Goal: Task Accomplishment & Management: Use online tool/utility

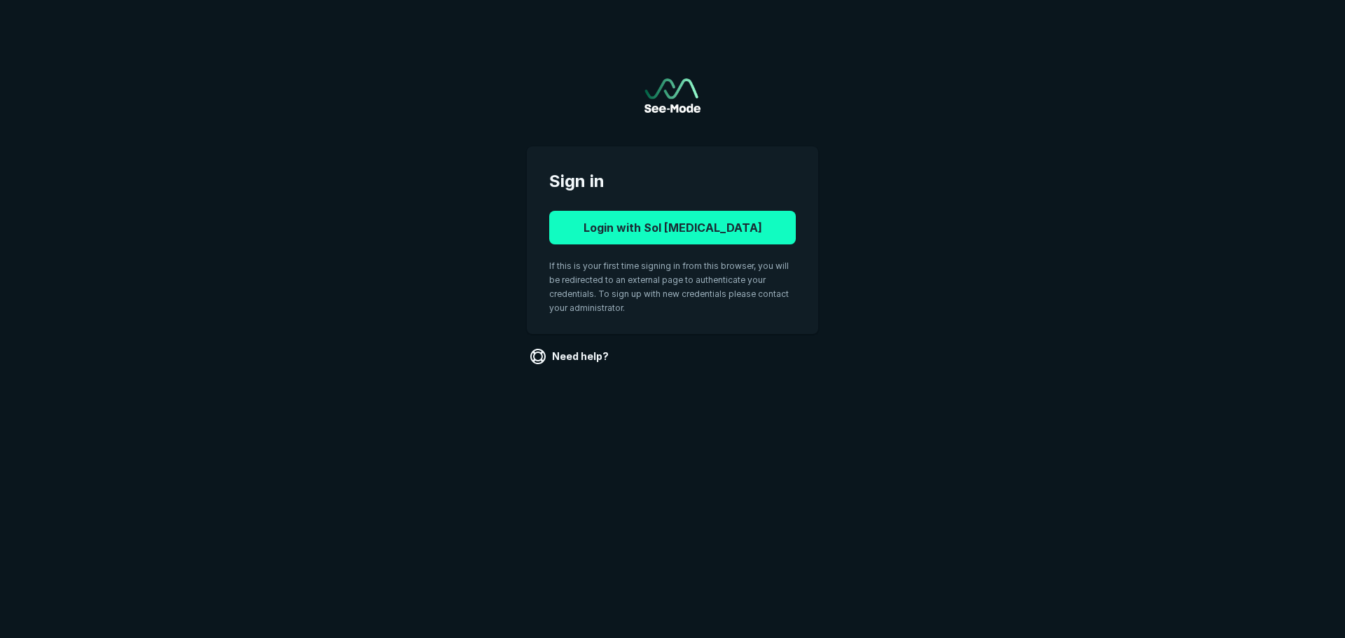
click at [721, 238] on button "Login with Sol [MEDICAL_DATA]" at bounding box center [672, 228] width 247 height 34
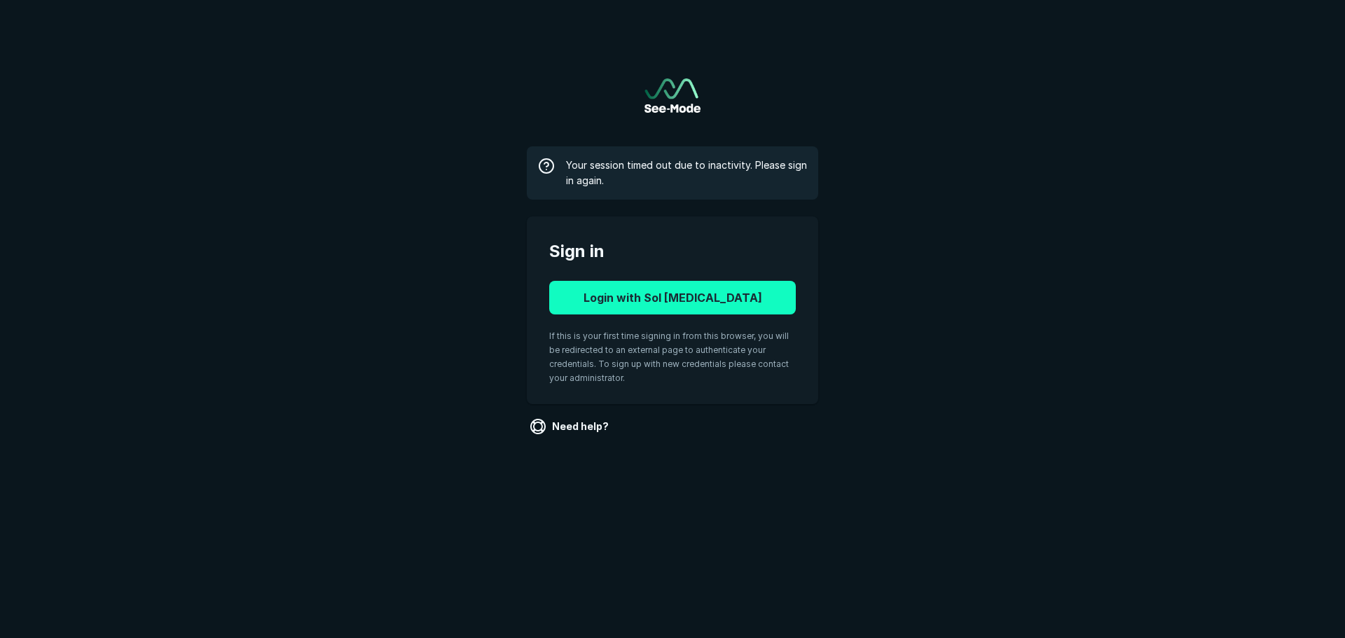
click at [667, 300] on button "Login with Sol [MEDICAL_DATA]" at bounding box center [672, 298] width 247 height 34
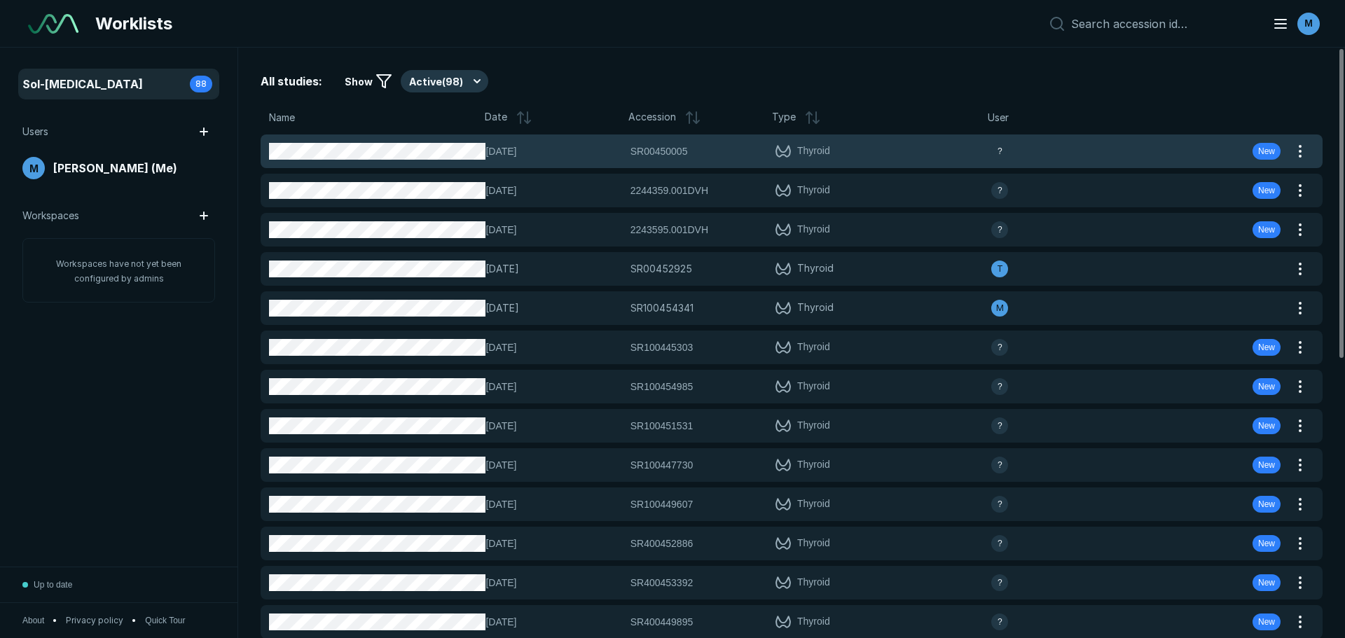
click at [1276, 151] on div "New" at bounding box center [1266, 151] width 28 height 17
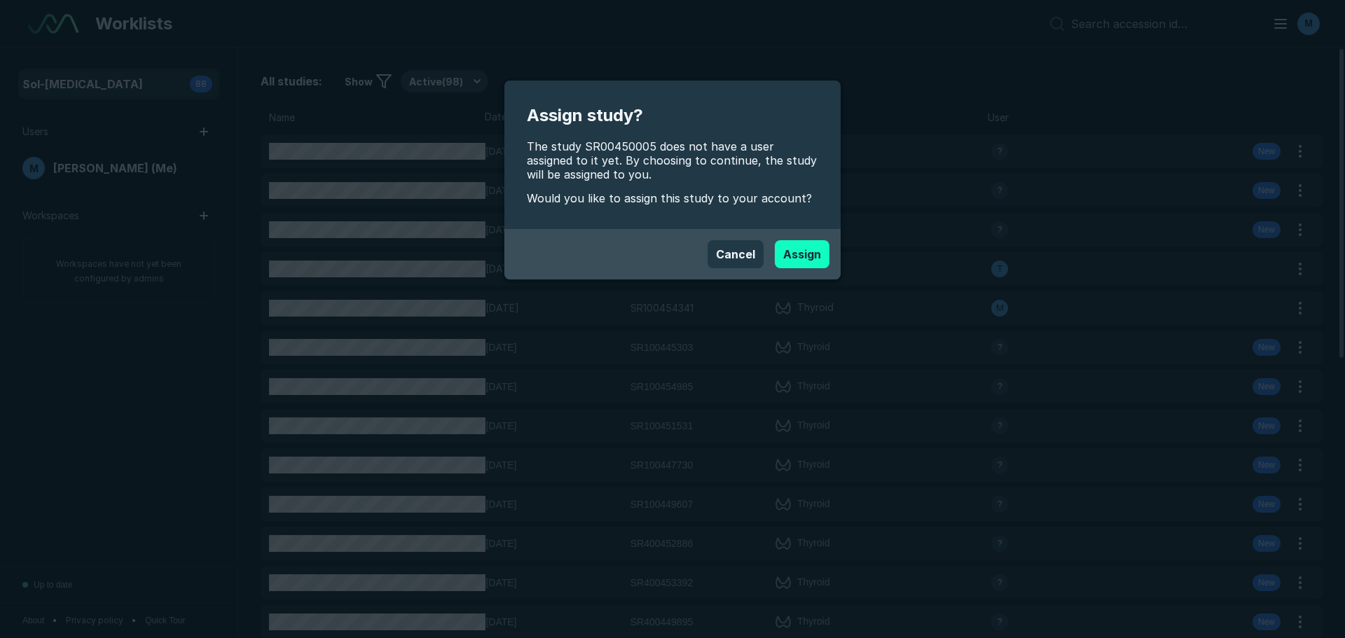
click at [796, 254] on button "Assign" at bounding box center [802, 254] width 55 height 28
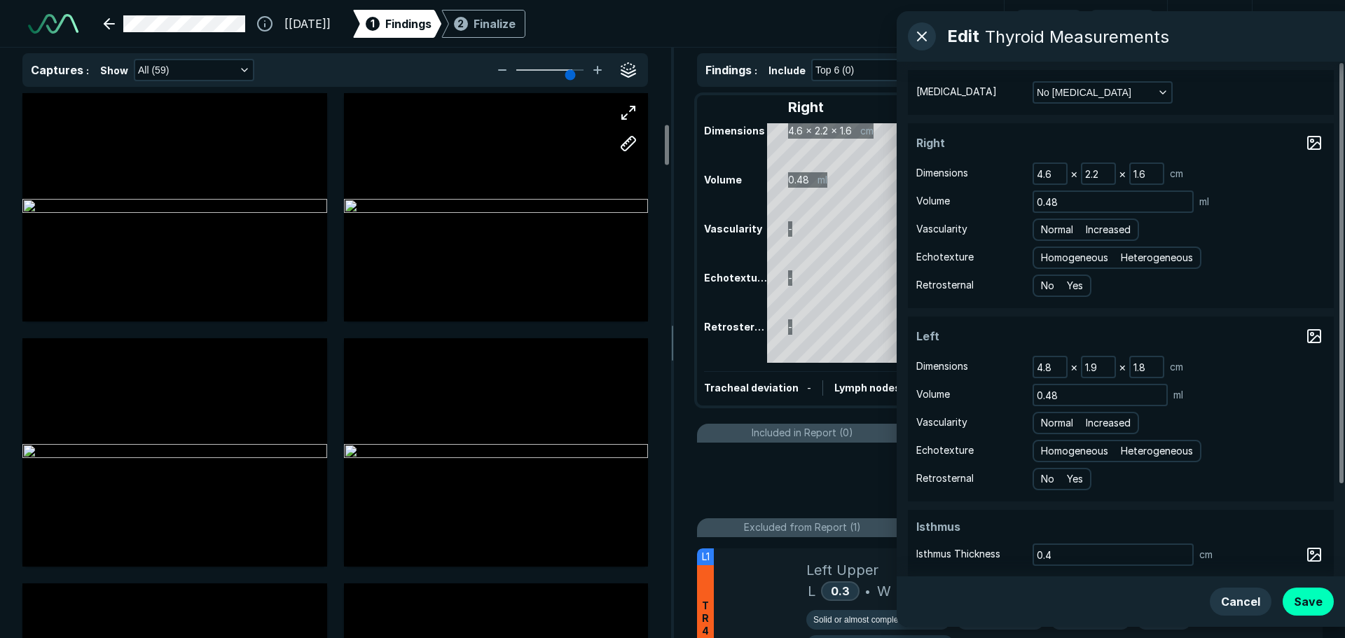
scroll to position [490, 0]
click at [1057, 233] on span "Normal" at bounding box center [1057, 229] width 32 height 15
click at [1048, 233] on input "Normal" at bounding box center [1043, 227] width 9 height 9
radio input "true"
click at [1092, 257] on span "Homogeneous" at bounding box center [1074, 257] width 67 height 15
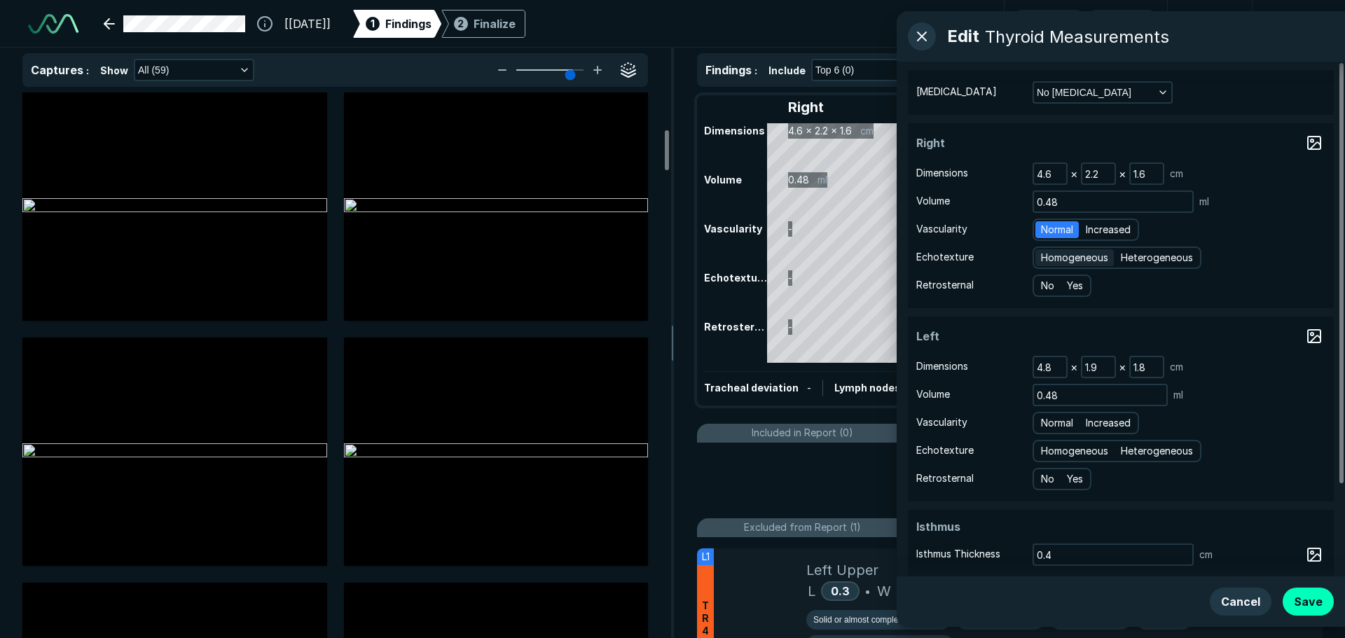
click at [1048, 257] on input "Homogeneous" at bounding box center [1043, 255] width 9 height 9
radio input "true"
click at [1043, 284] on span "No" at bounding box center [1047, 285] width 13 height 15
click at [1043, 284] on input "No" at bounding box center [1043, 283] width 9 height 9
radio input "true"
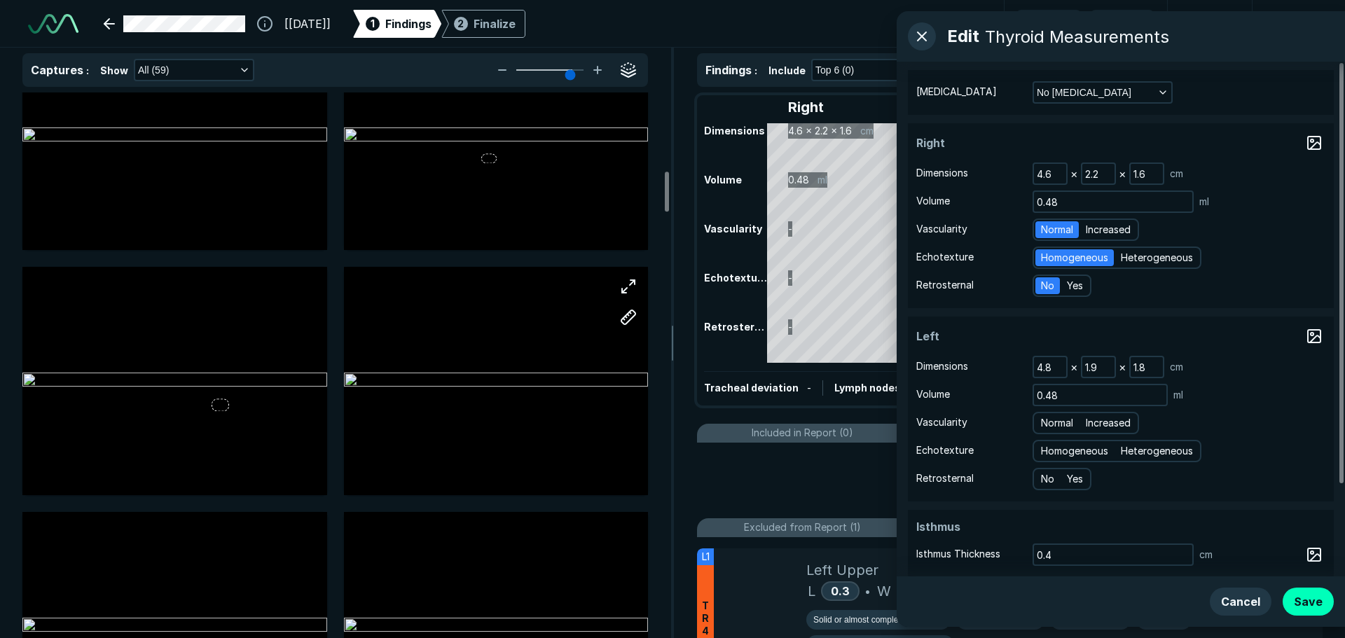
scroll to position [840, 0]
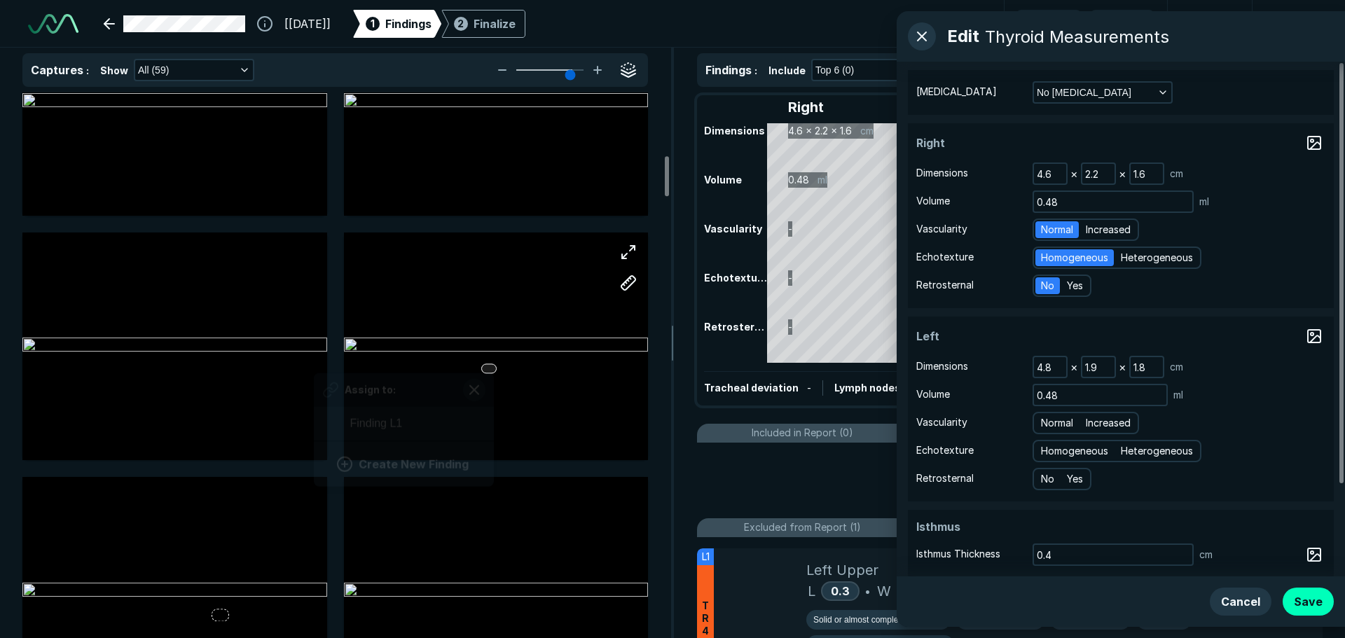
click at [491, 367] on div at bounding box center [488, 368] width 15 height 10
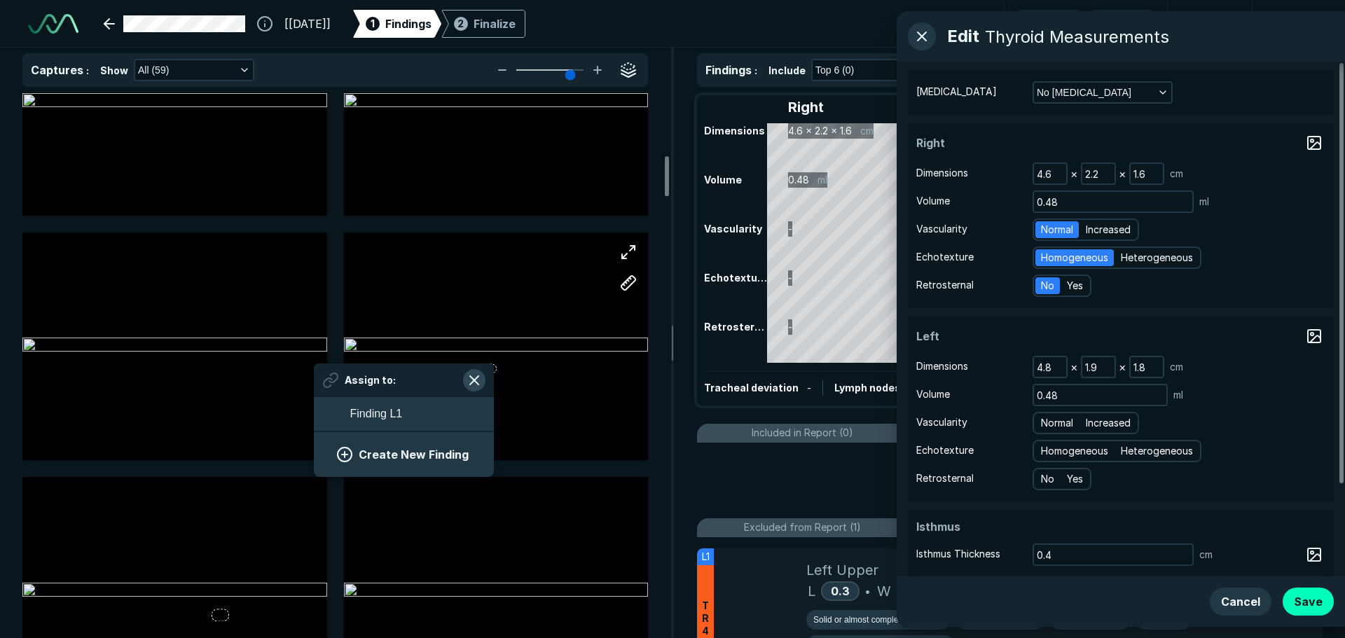
click at [480, 374] on button "button" at bounding box center [474, 380] width 22 height 22
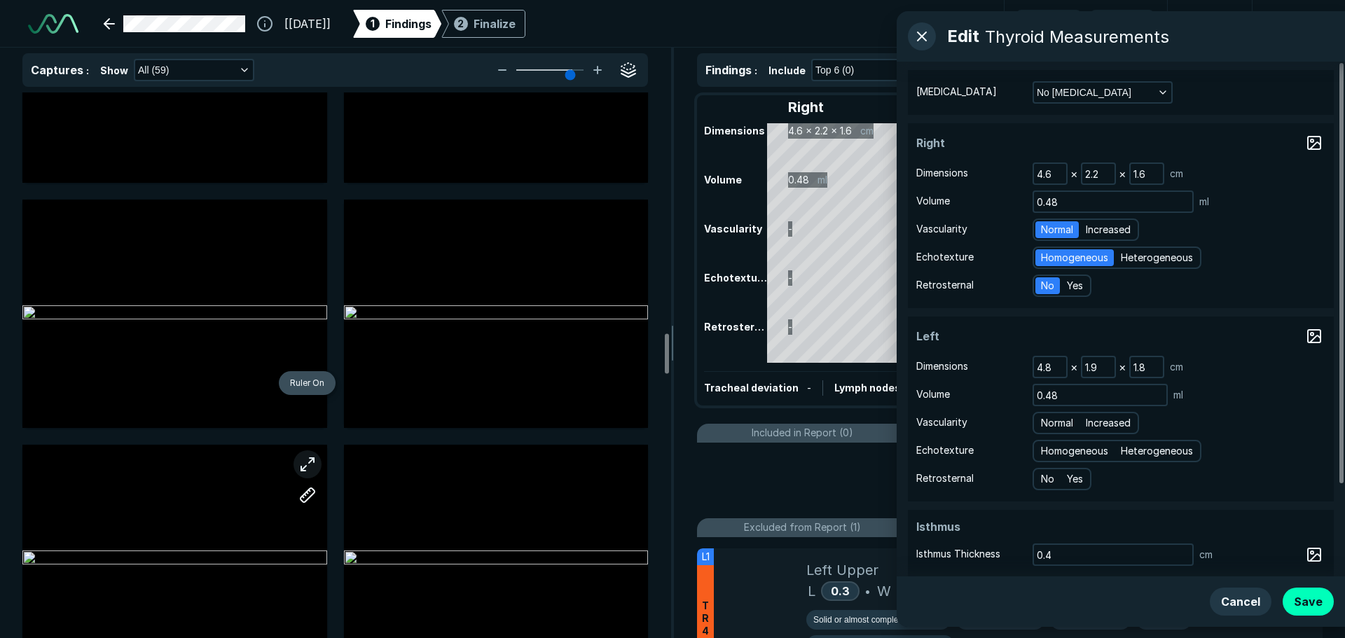
scroll to position [3362, 0]
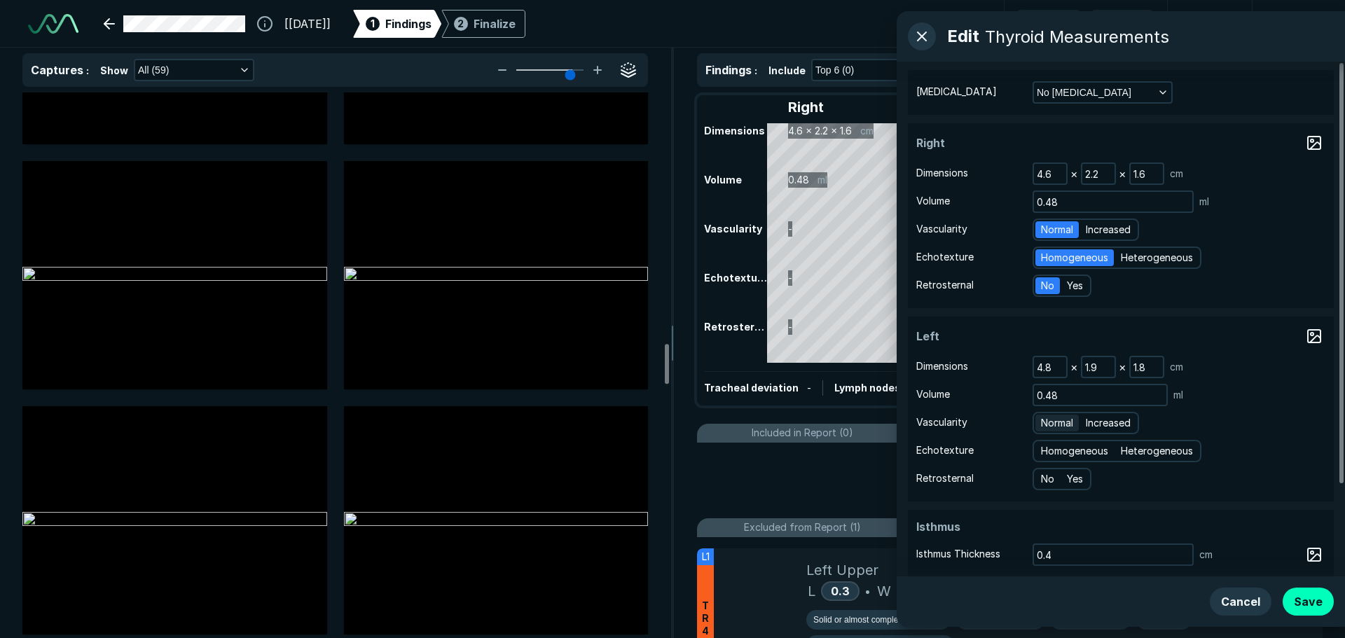
click at [1057, 424] on span "Normal" at bounding box center [1057, 422] width 32 height 15
click at [1048, 424] on input "Normal" at bounding box center [1043, 421] width 9 height 9
radio input "true"
click at [1065, 445] on span "Homogeneous" at bounding box center [1074, 450] width 67 height 15
click at [1048, 445] on input "Homogeneous" at bounding box center [1043, 449] width 9 height 9
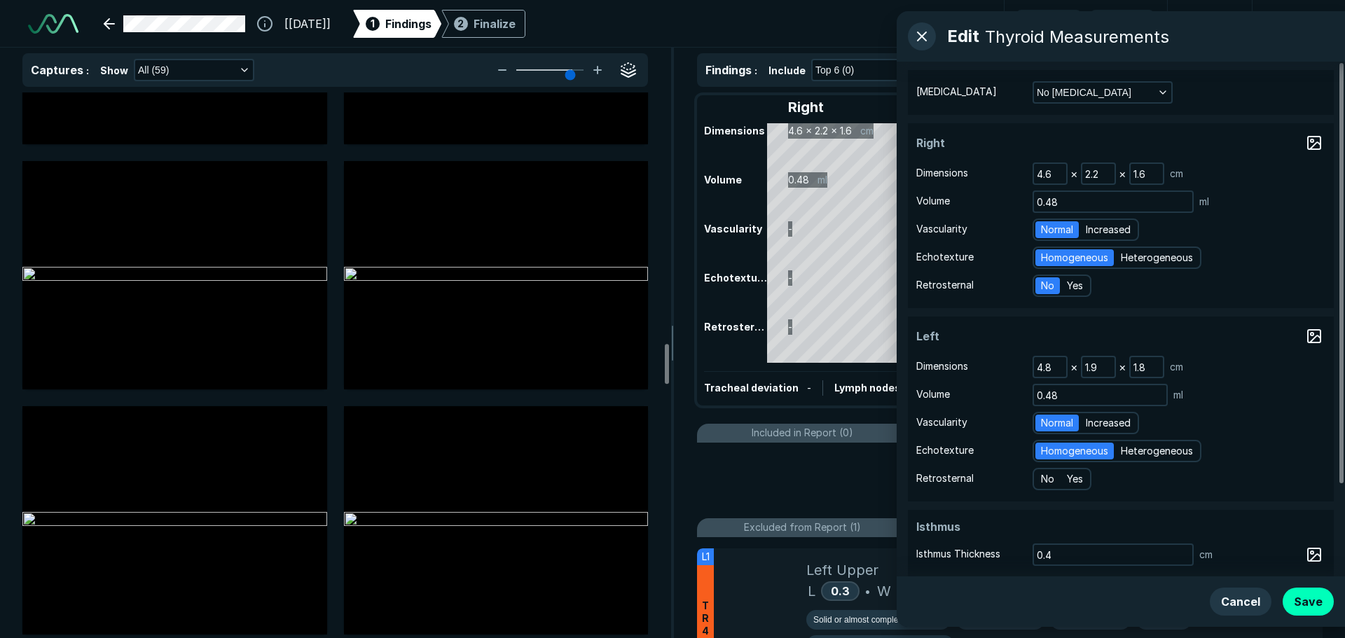
radio input "true"
click at [1048, 476] on span "No" at bounding box center [1047, 478] width 13 height 15
click at [1048, 476] on input "No" at bounding box center [1043, 477] width 9 height 9
radio input "true"
click at [1305, 602] on button "Save" at bounding box center [1307, 602] width 51 height 28
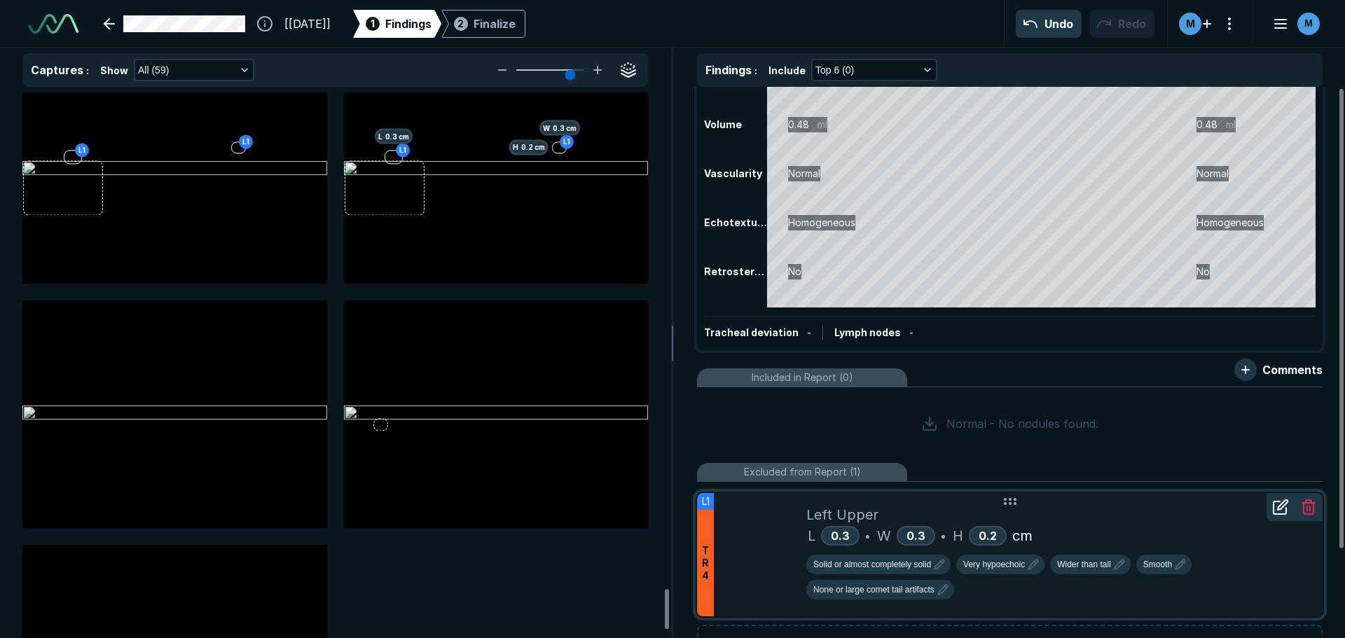
scroll to position [106, 0]
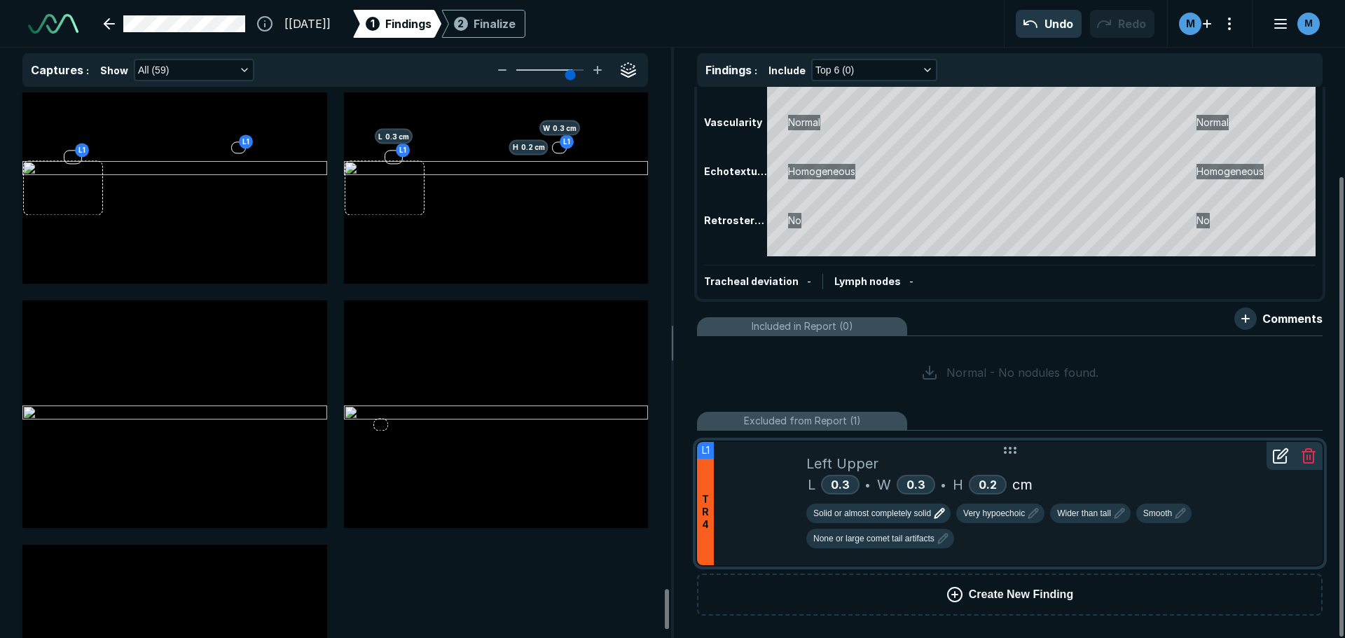
click at [857, 516] on span "Solid or almost completely solid" at bounding box center [872, 513] width 118 height 13
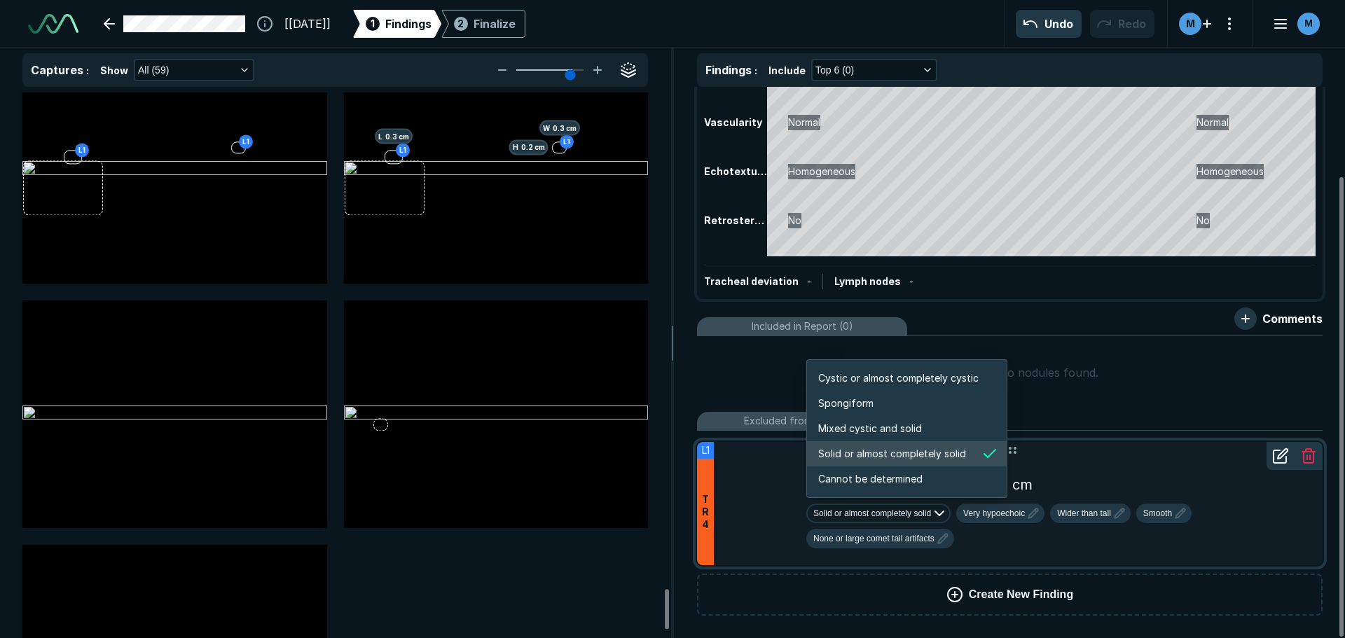
scroll to position [2337, 2690]
click at [874, 522] on button "Solid or almost completely solid" at bounding box center [878, 514] width 144 height 20
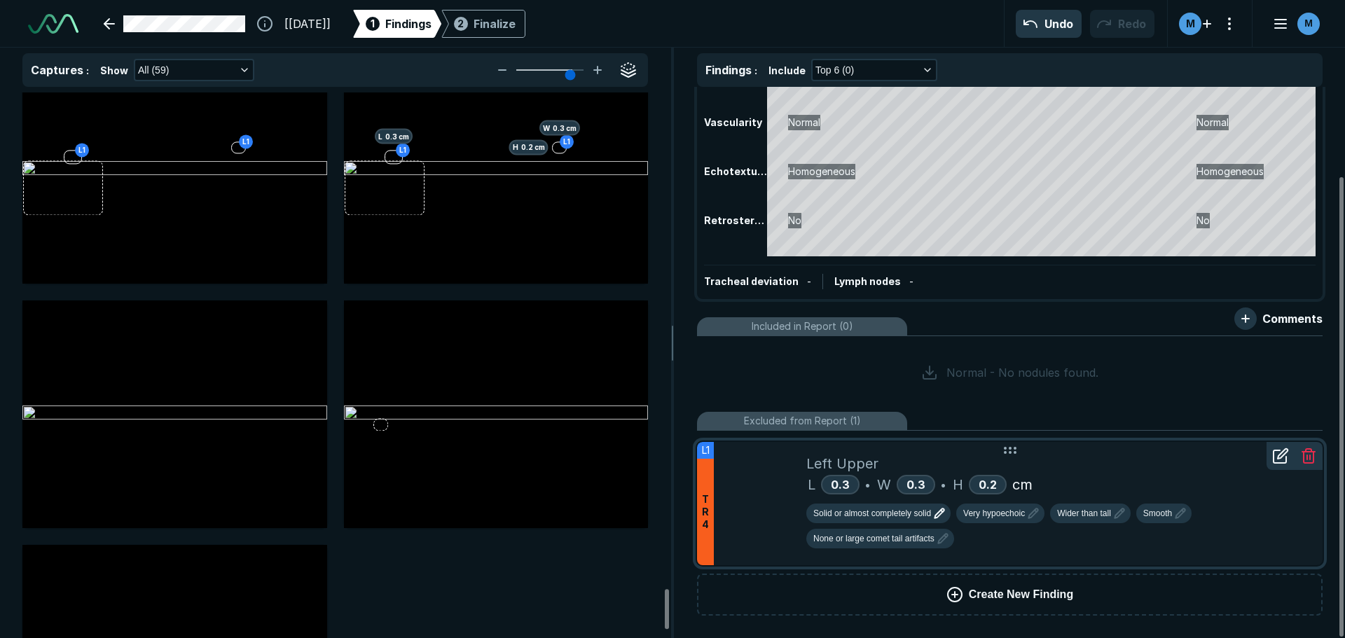
click at [874, 522] on button "Solid or almost completely solid" at bounding box center [878, 514] width 144 height 20
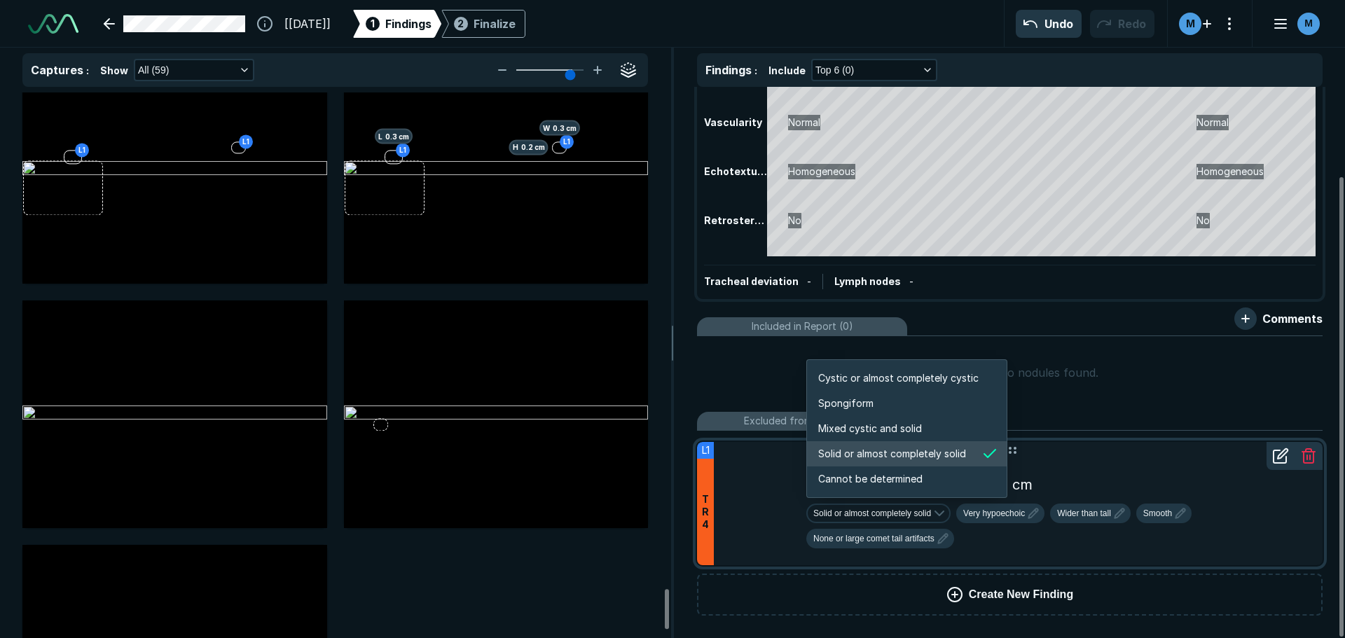
click at [1238, 536] on div "Solid or almost completely solid Very hypoechoic Wider than tall Smooth None or…" at bounding box center [1058, 529] width 505 height 50
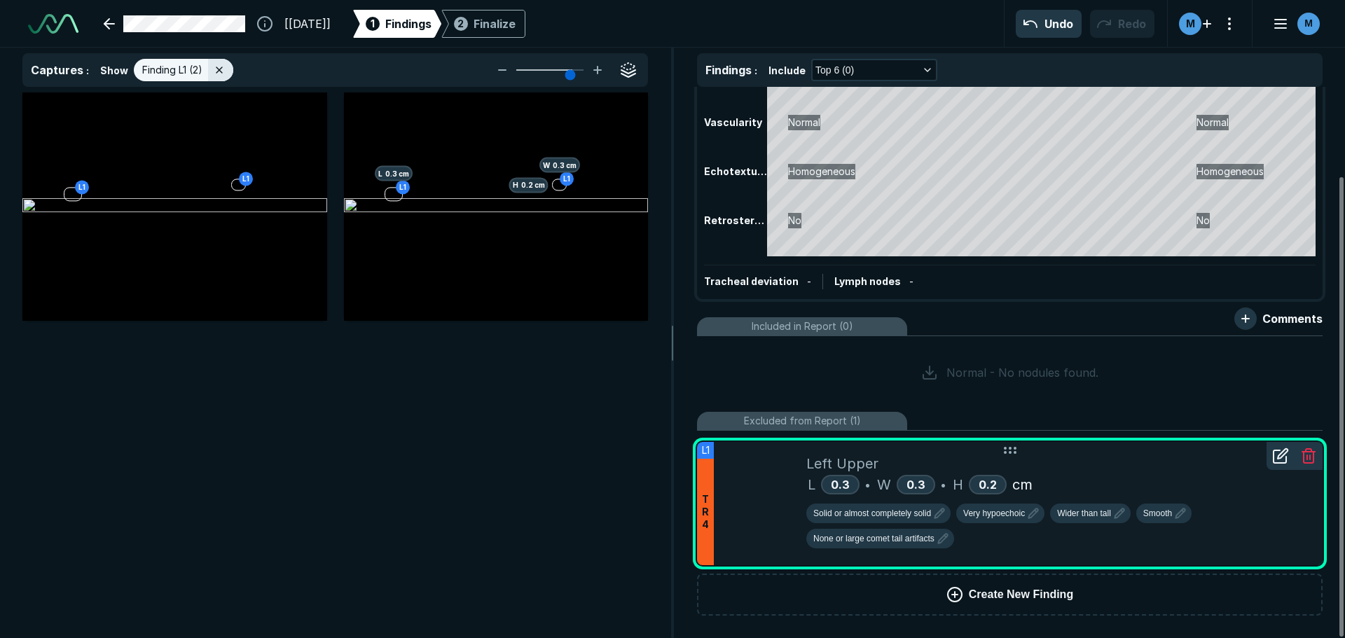
scroll to position [4102, 4592]
click at [893, 524] on div "Solid or almost completely solid Very hypoechoic Wider than tall Smooth None or…" at bounding box center [1058, 529] width 505 height 50
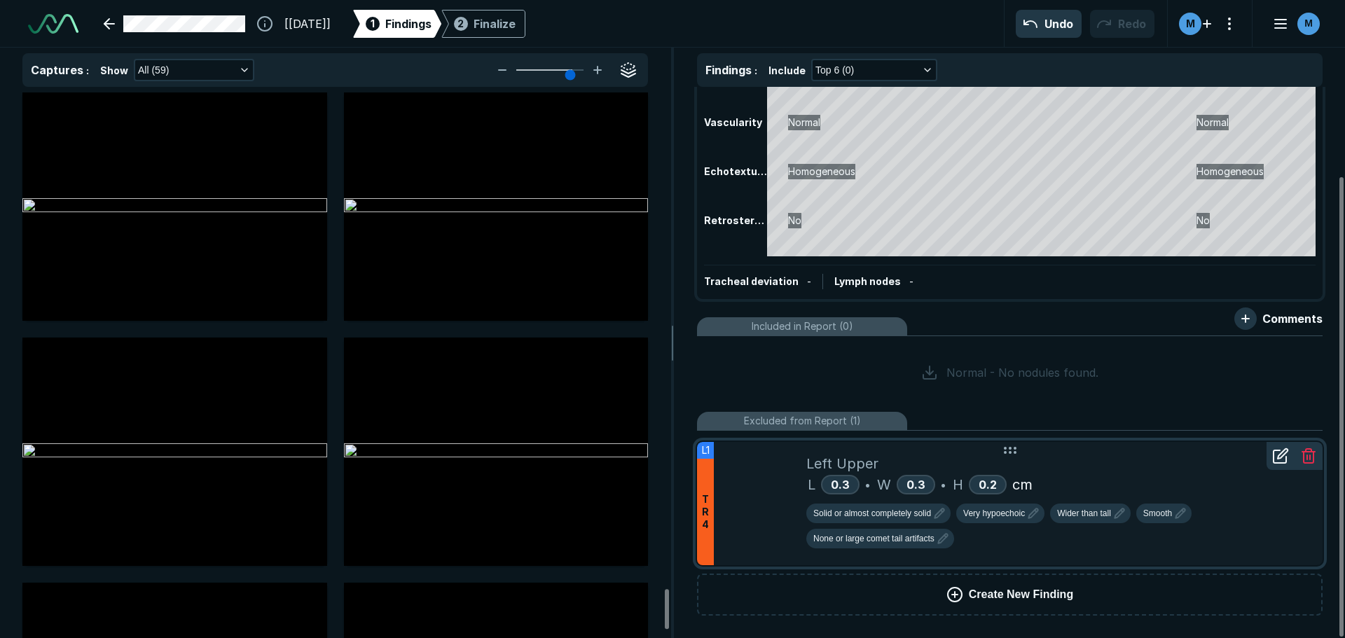
scroll to position [6653, 0]
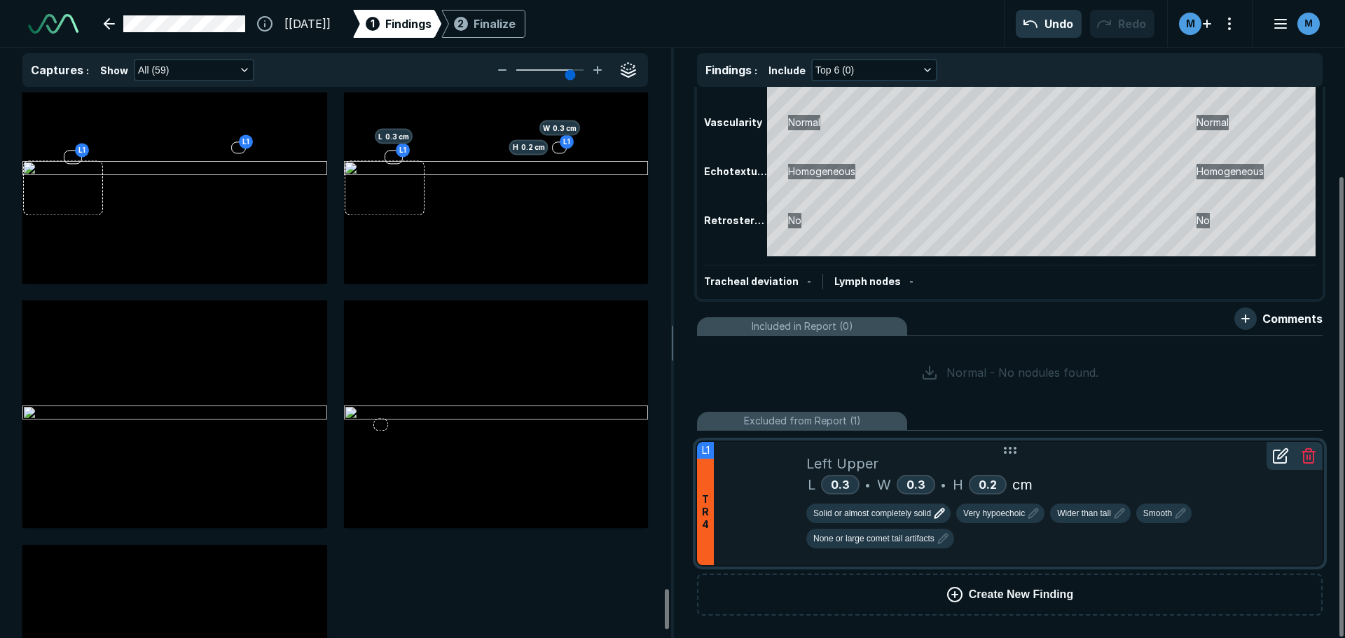
click at [892, 519] on span "Solid or almost completely solid" at bounding box center [872, 513] width 118 height 13
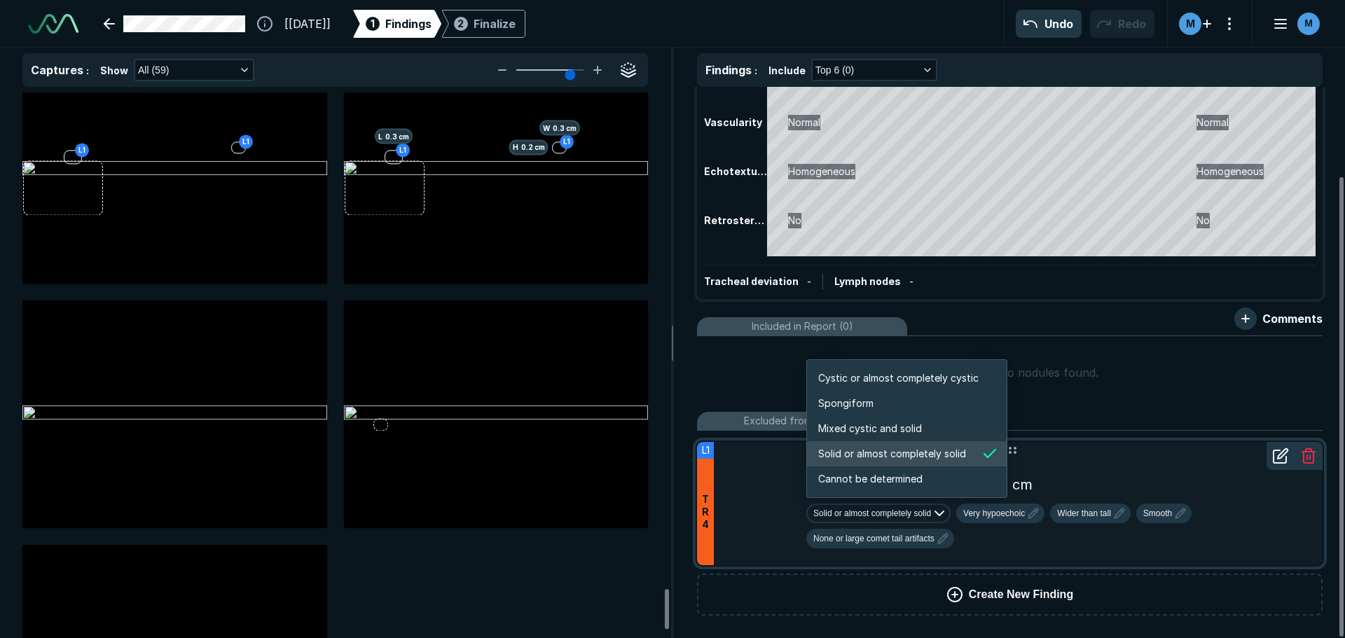
scroll to position [2337, 2690]
click at [898, 445] on li "Solid or almost completely solid" at bounding box center [907, 453] width 200 height 25
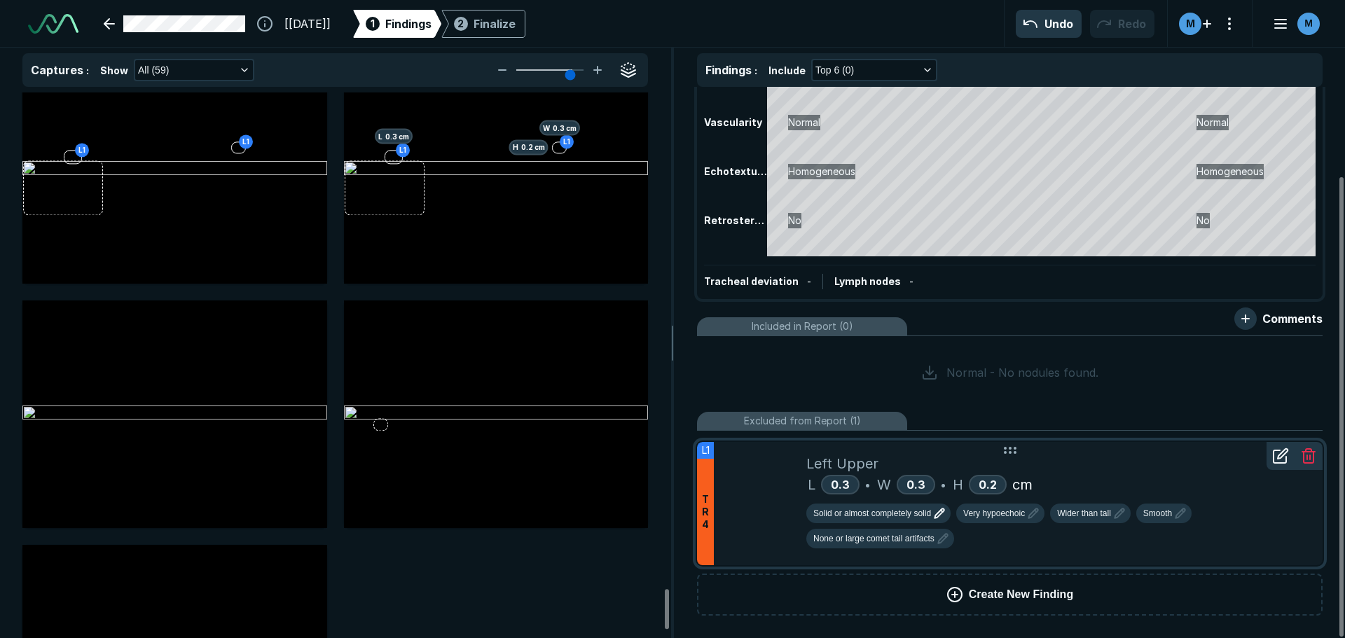
click at [864, 517] on span "Solid or almost completely solid" at bounding box center [872, 513] width 118 height 13
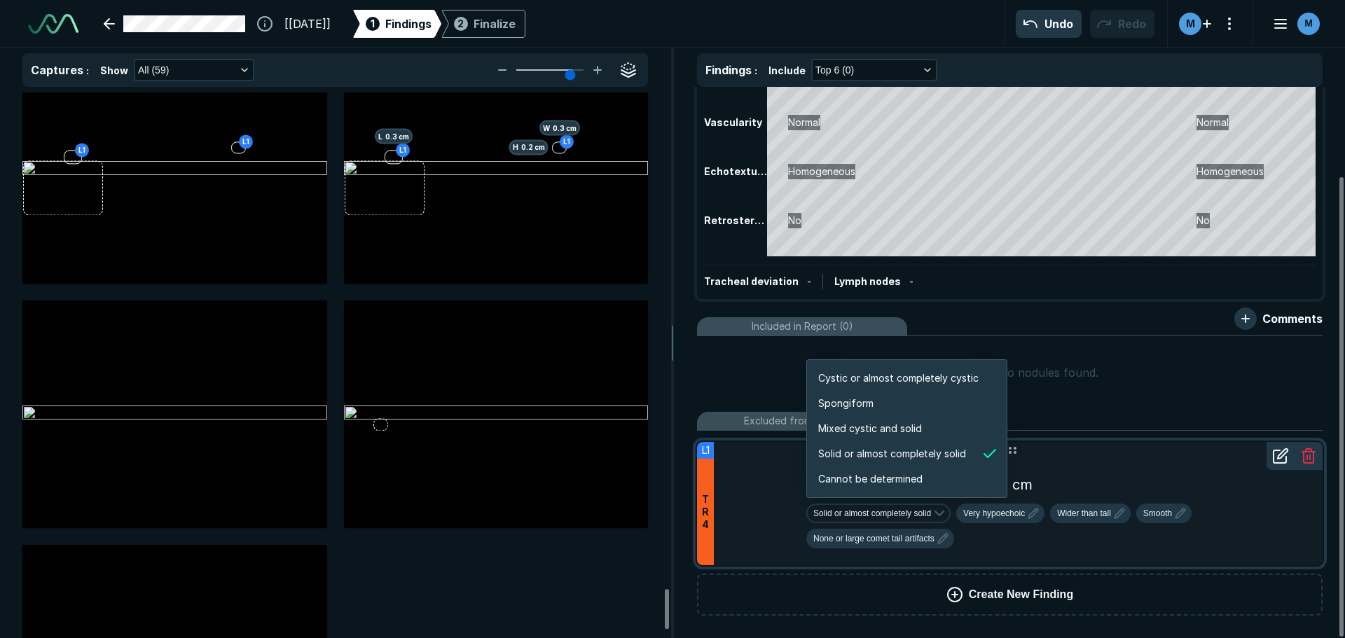
click at [733, 490] on div at bounding box center [760, 503] width 92 height 123
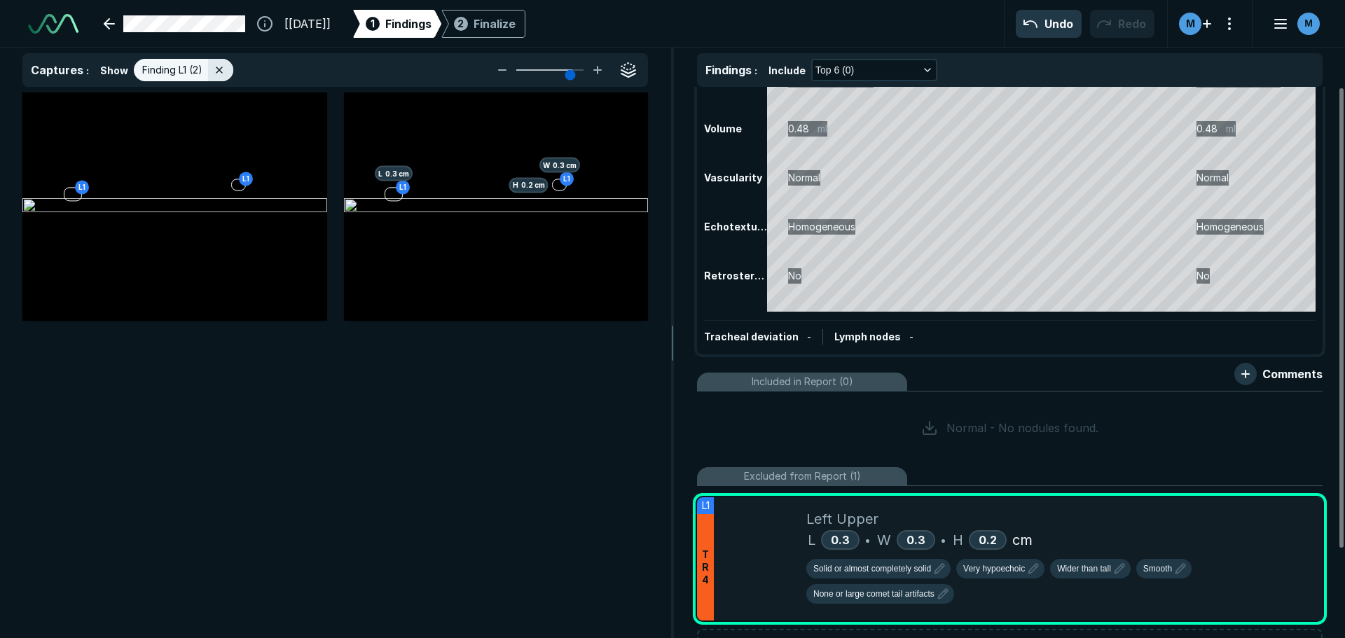
scroll to position [0, 0]
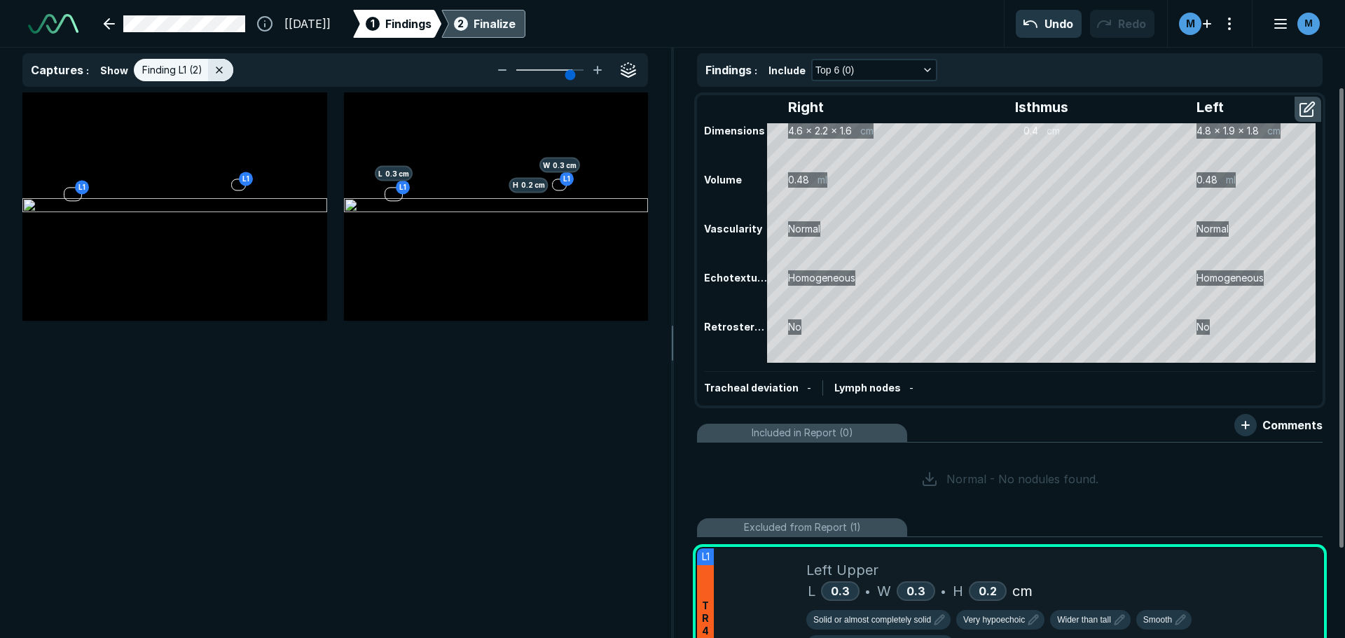
click at [515, 24] on div "Finalize" at bounding box center [494, 23] width 42 height 17
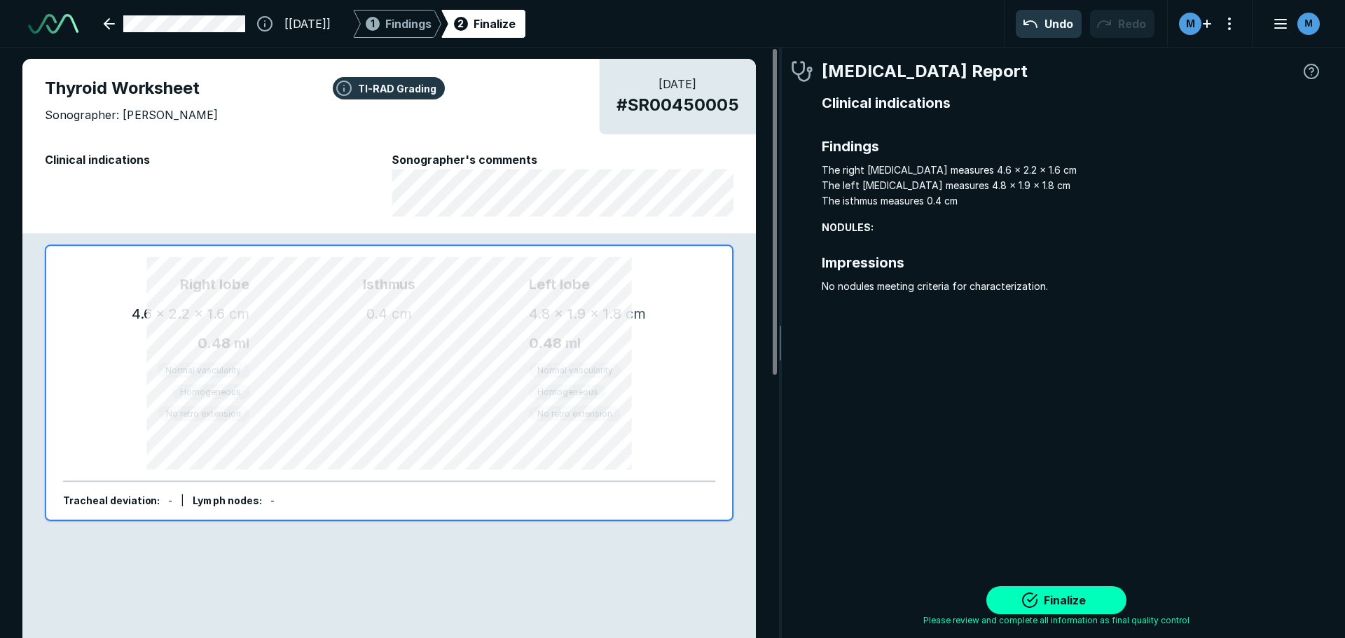
scroll to position [4376, 4170]
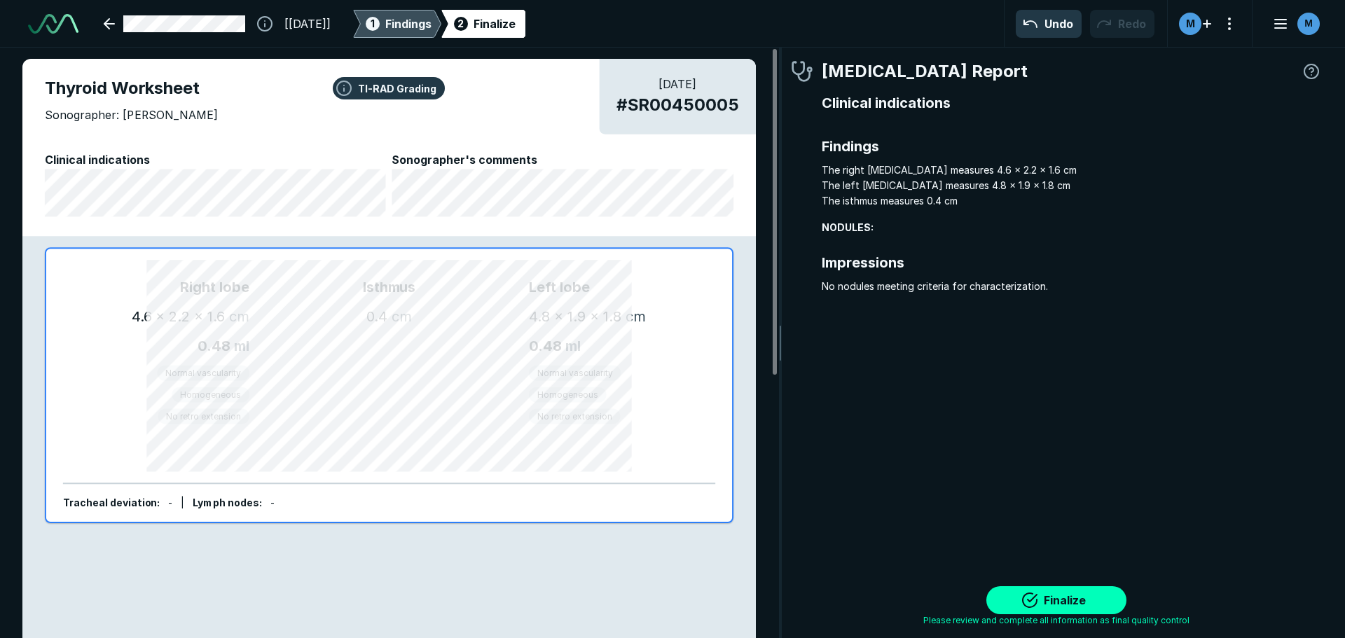
click at [431, 21] on span "Findings" at bounding box center [408, 23] width 46 height 17
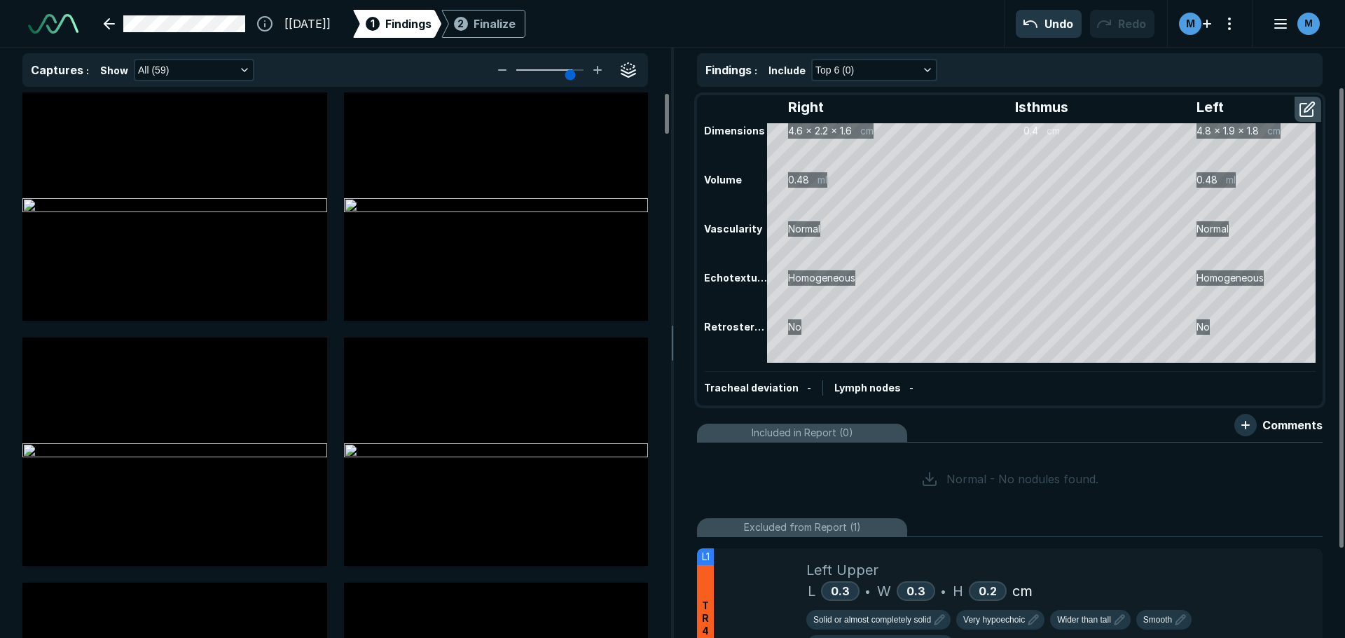
scroll to position [4102, 4592]
click at [1306, 105] on button "button" at bounding box center [1308, 109] width 25 height 22
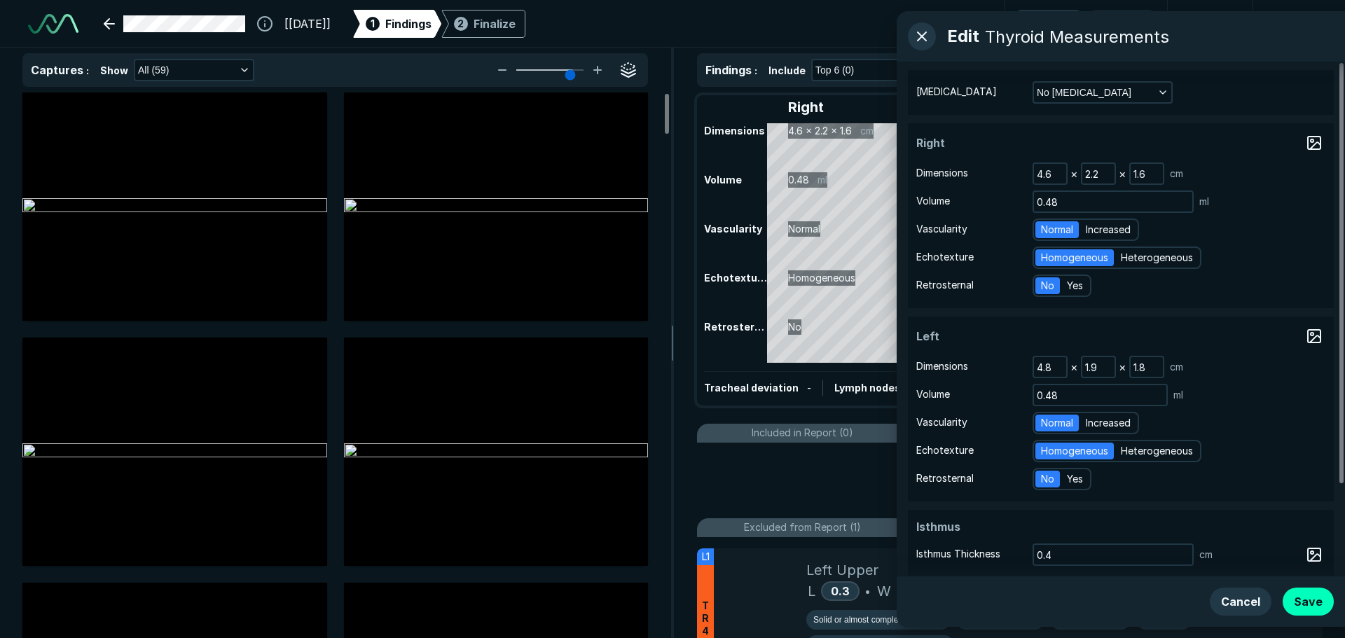
click at [1316, 617] on div "Cancel Save" at bounding box center [1120, 601] width 448 height 50
click at [1312, 611] on button "Save" at bounding box center [1307, 602] width 51 height 28
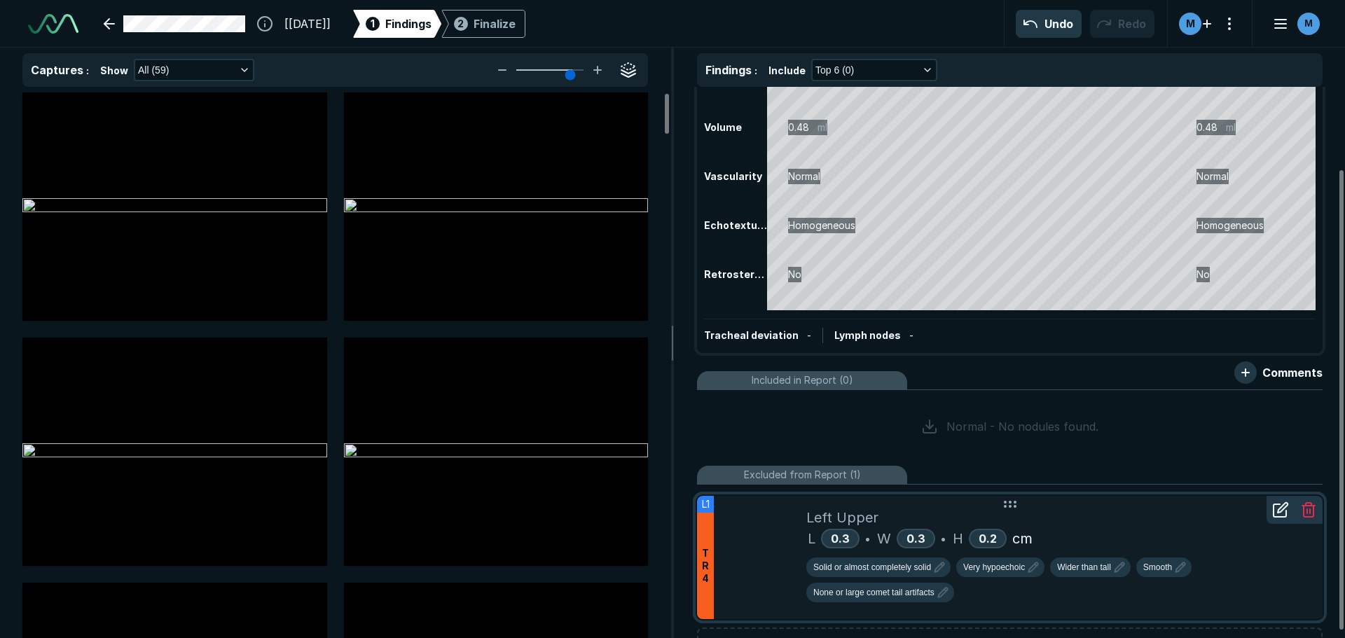
scroll to position [106, 0]
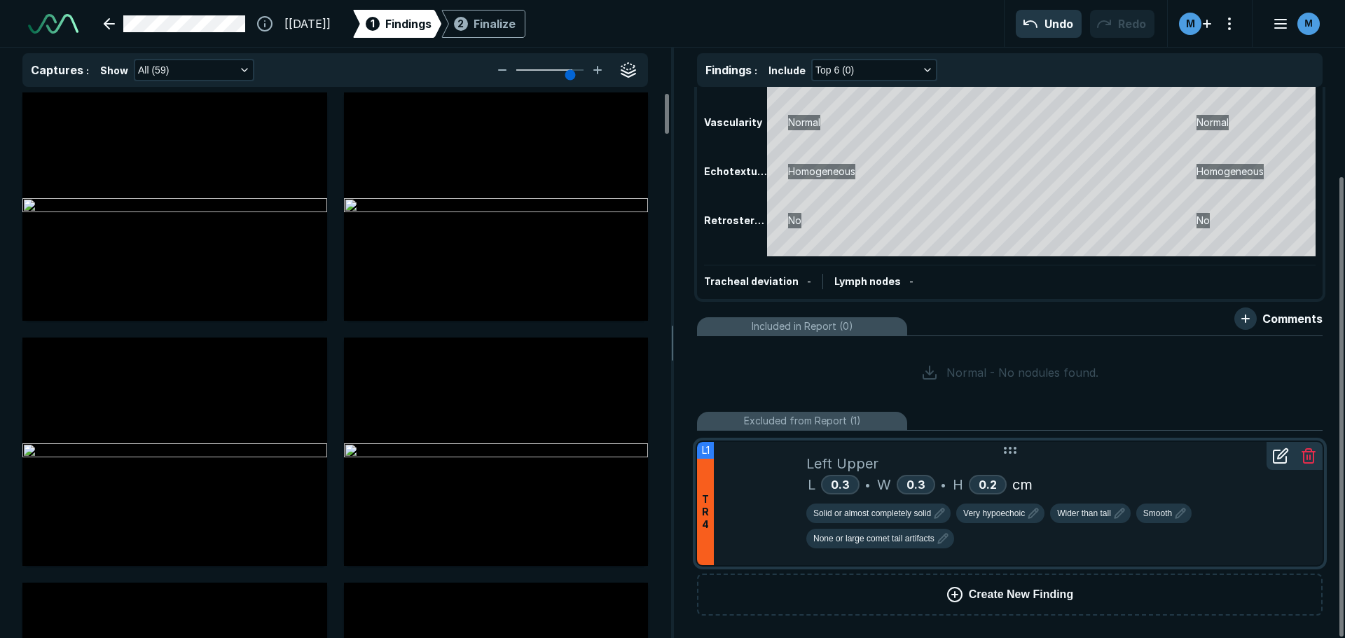
click at [1283, 460] on icon at bounding box center [1280, 456] width 17 height 17
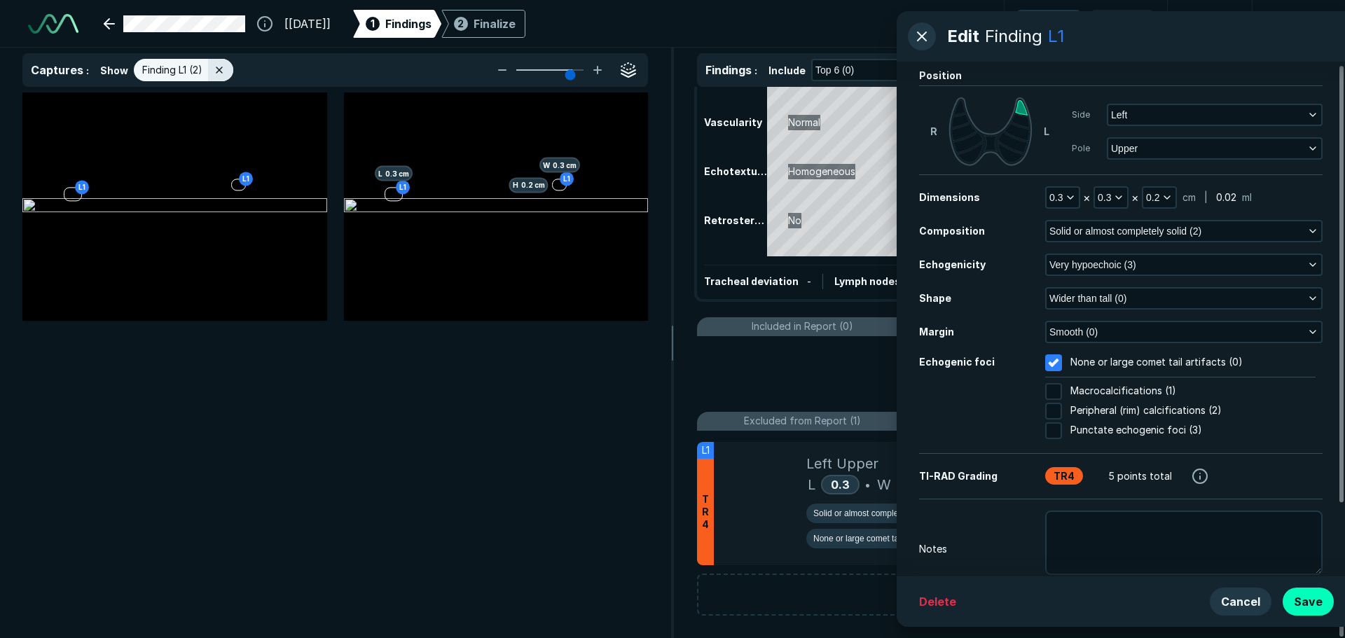
scroll to position [0, 0]
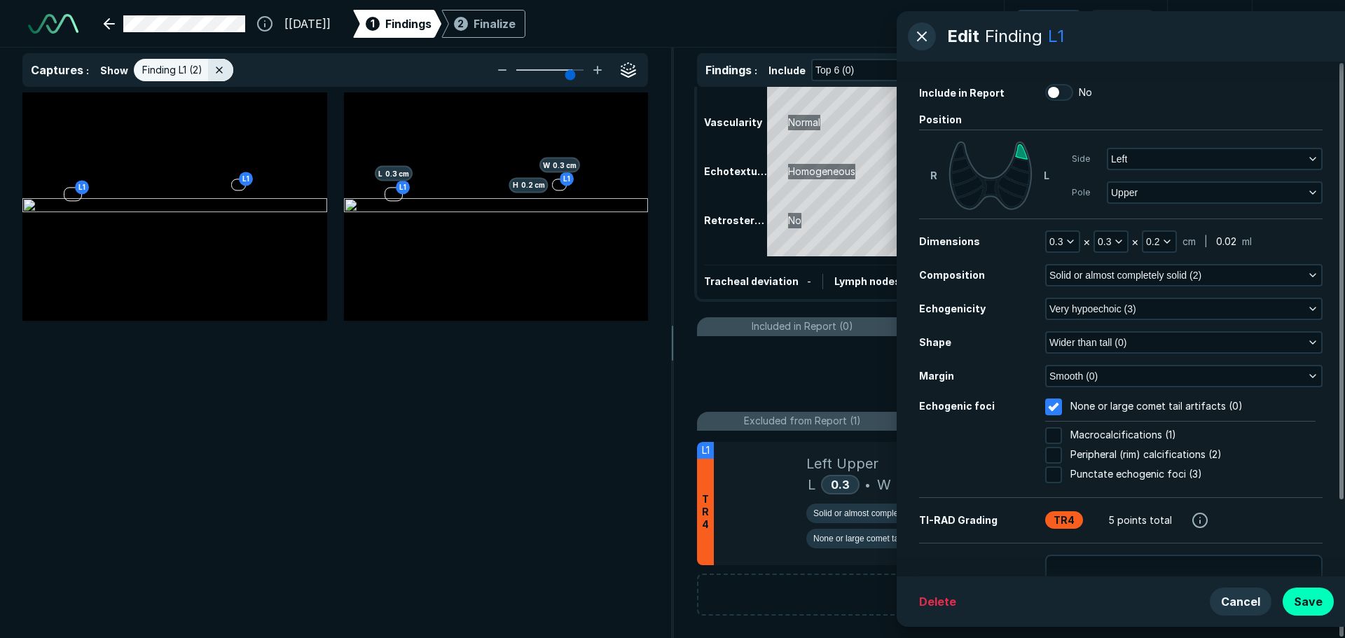
click at [1022, 151] on icon at bounding box center [1021, 151] width 13 height 15
click at [1054, 89] on input "No" at bounding box center [1053, 92] width 17 height 17
checkbox input "true"
click at [1321, 599] on button "Save" at bounding box center [1307, 602] width 51 height 28
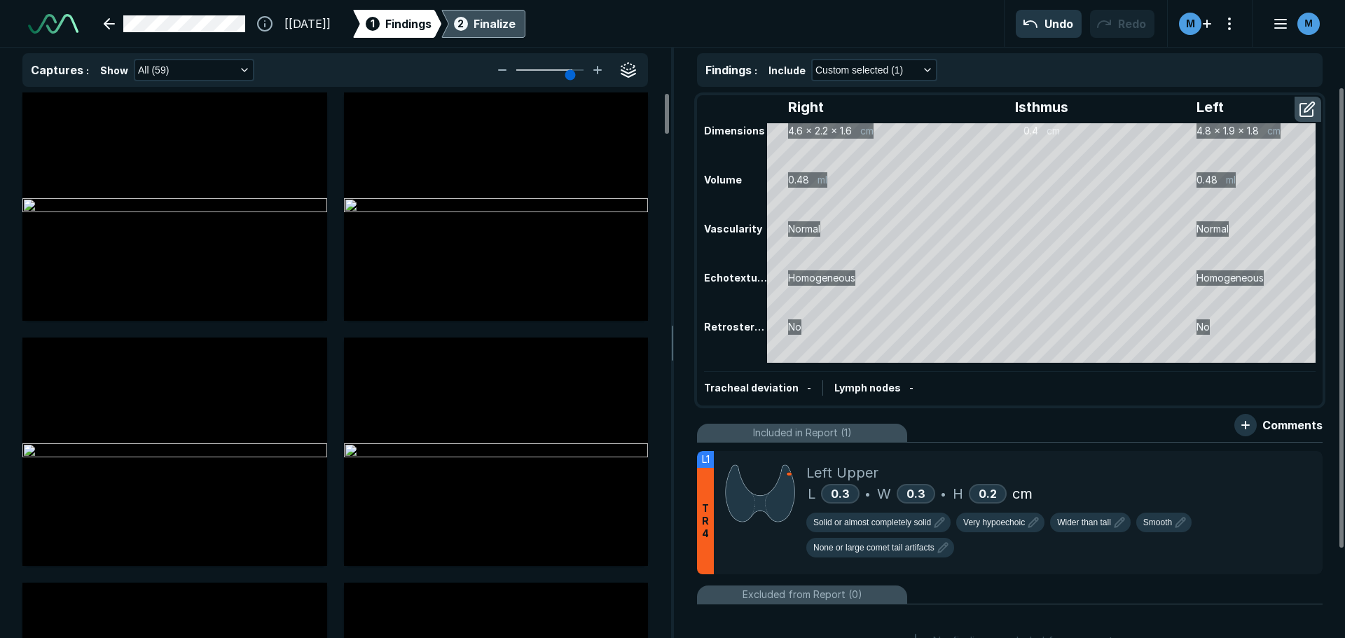
click at [515, 27] on div "Finalize" at bounding box center [494, 23] width 42 height 17
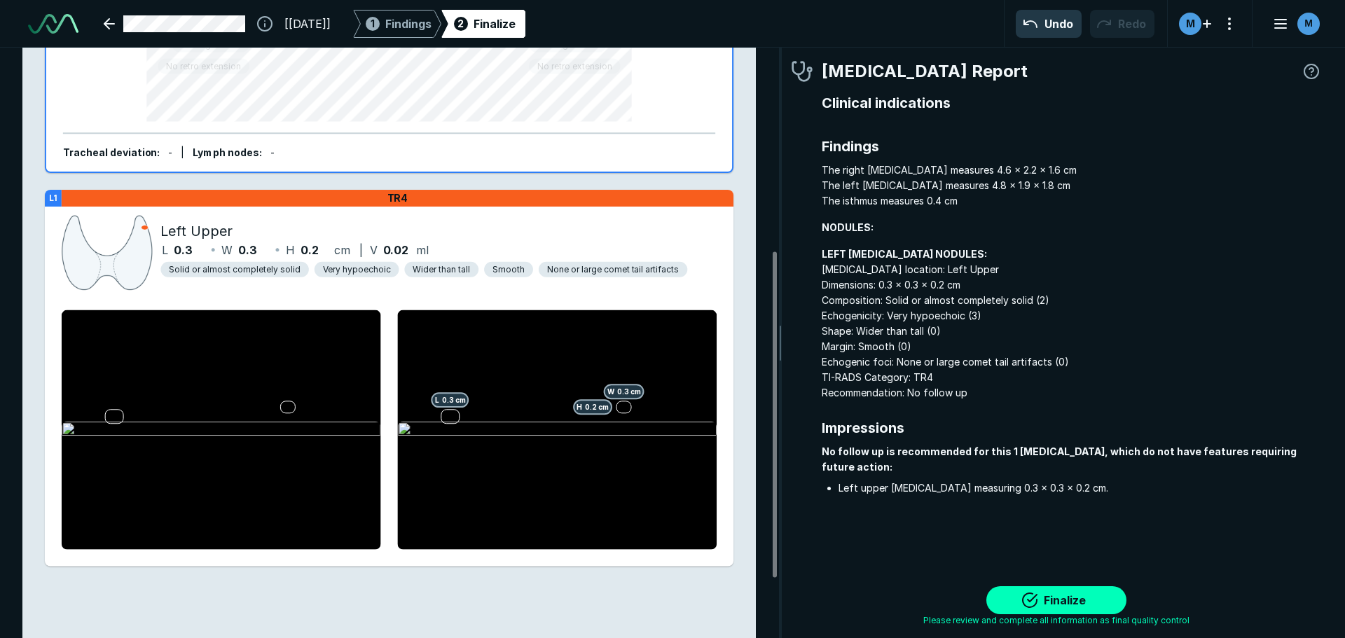
scroll to position [475, 0]
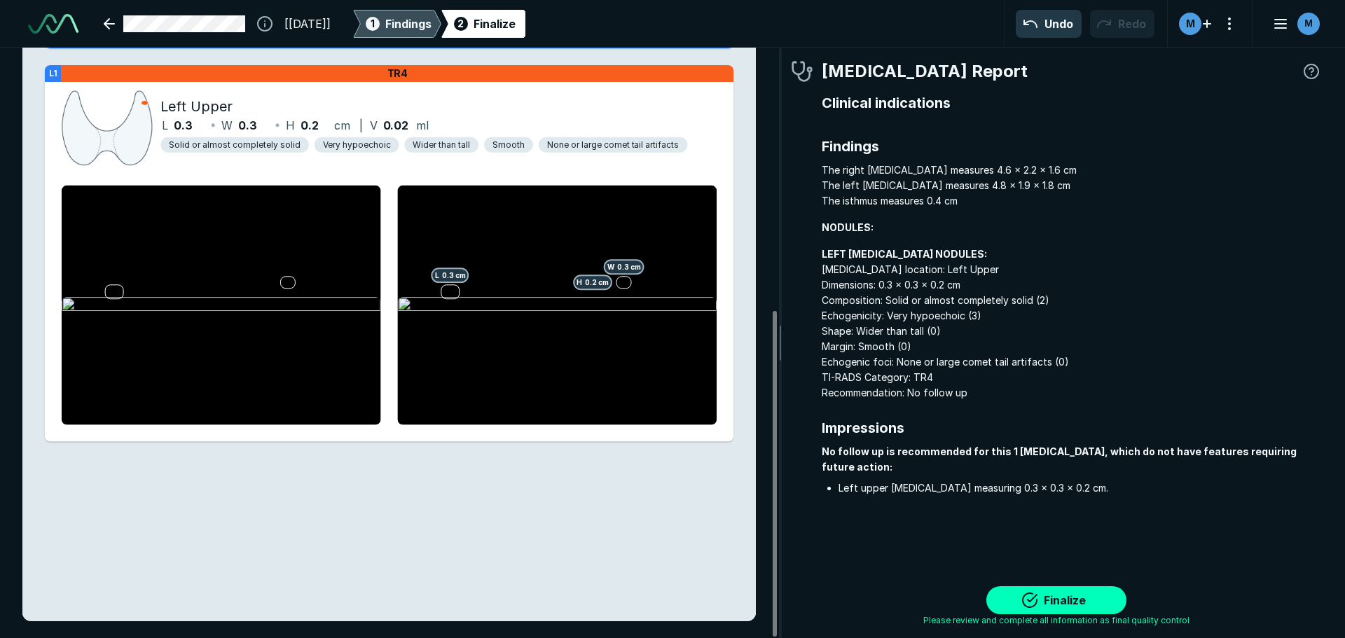
click at [431, 16] on span "Findings" at bounding box center [408, 23] width 46 height 17
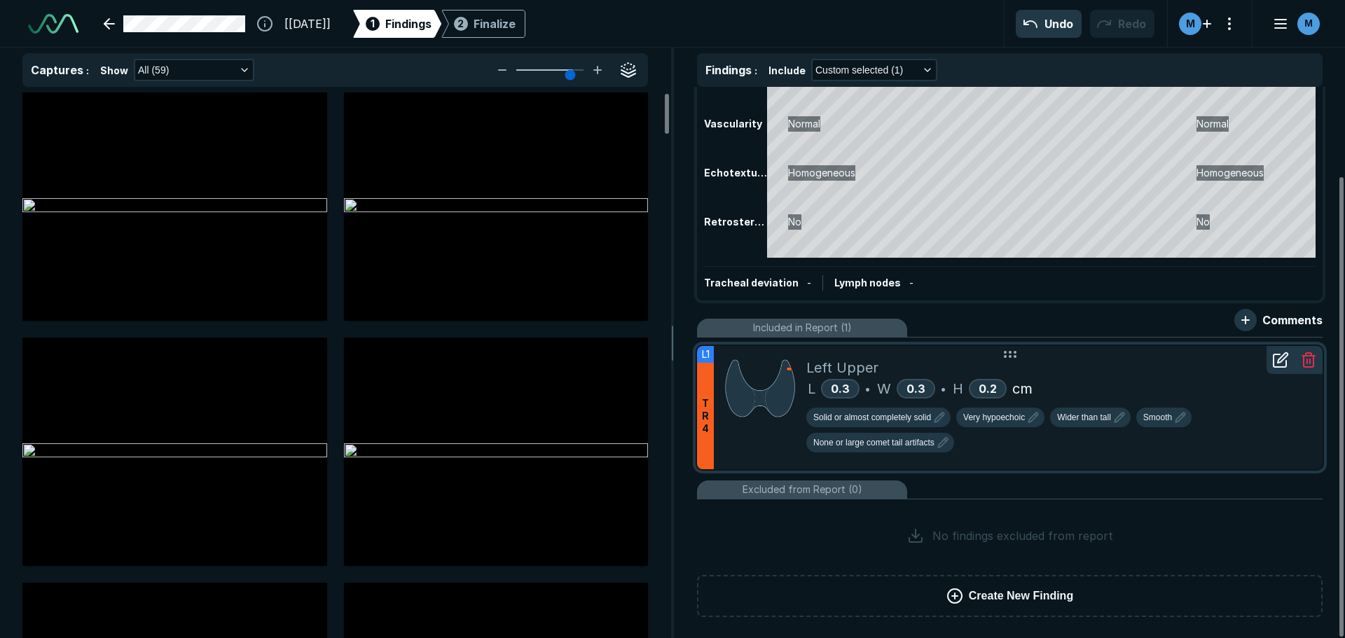
scroll to position [106, 0]
click at [1015, 422] on span "Very hypoechoic" at bounding box center [994, 416] width 62 height 13
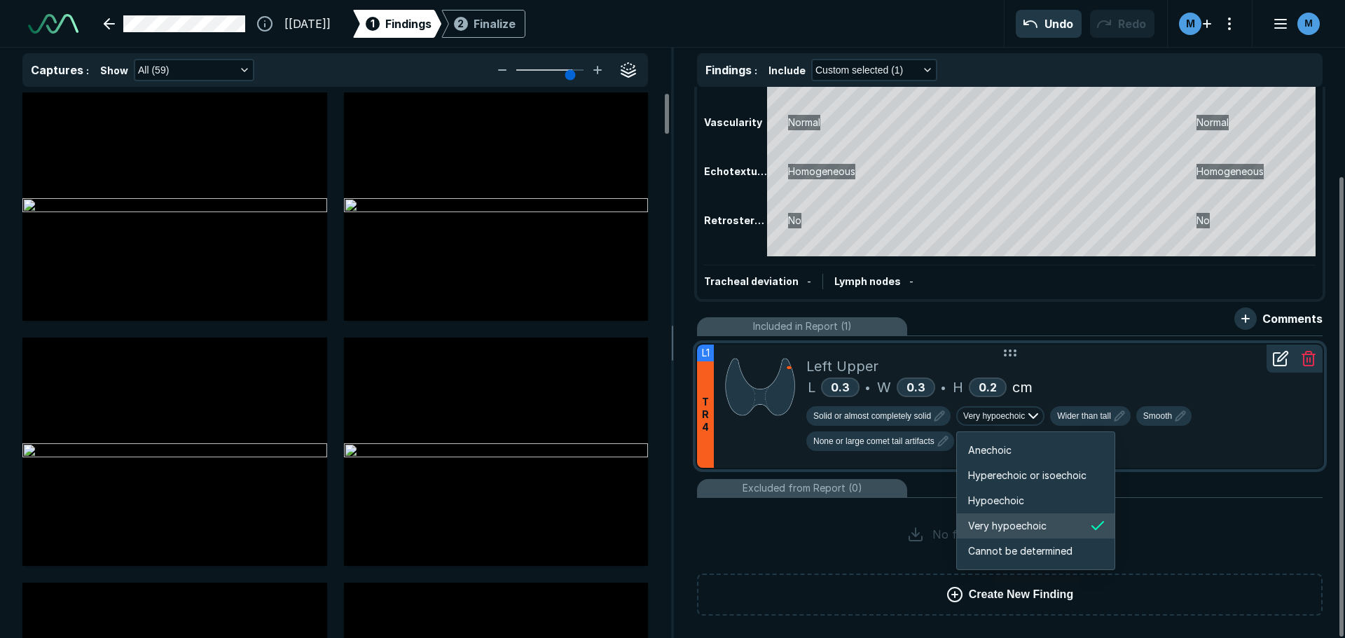
scroll to position [2337, 2510]
click at [993, 492] on li "Hypoechoic" at bounding box center [1036, 500] width 158 height 25
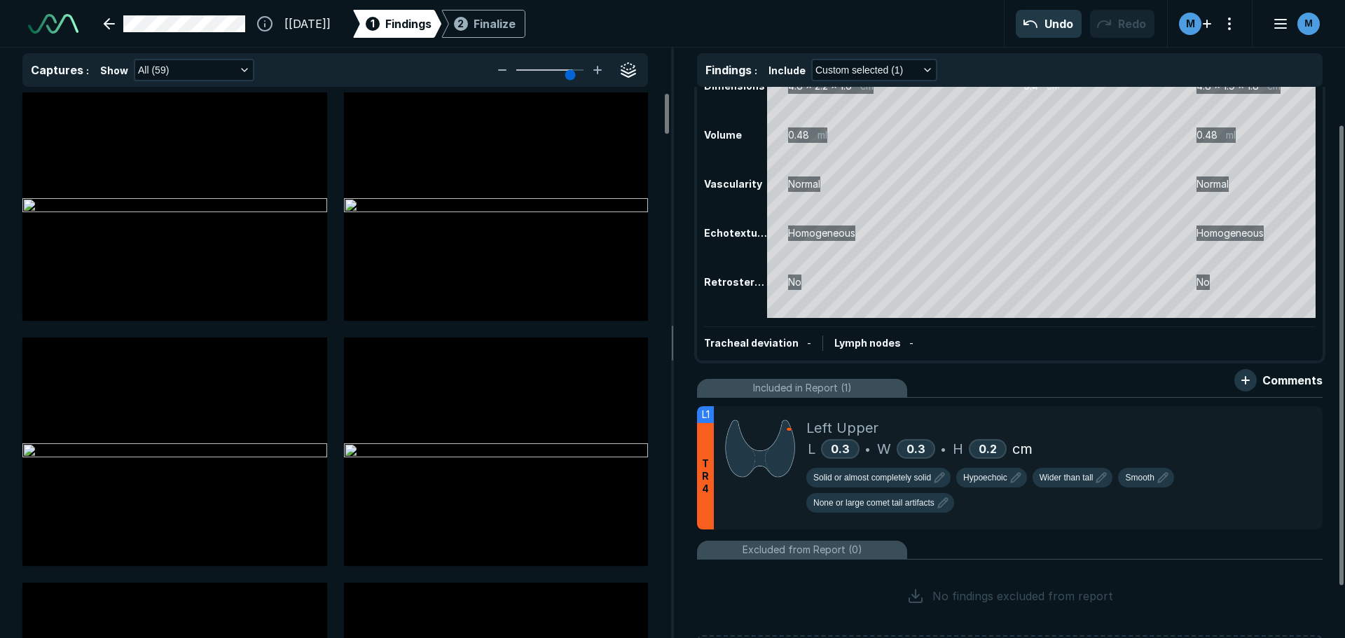
scroll to position [0, 0]
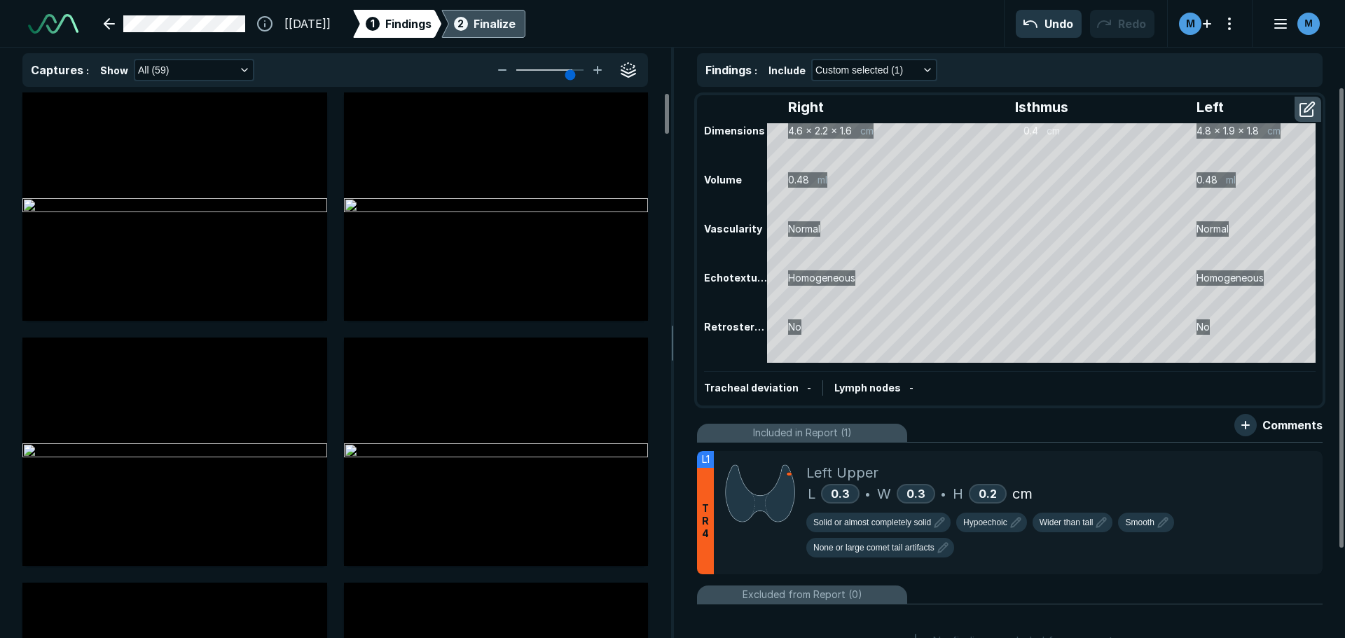
click at [515, 22] on div "Finalize" at bounding box center [494, 23] width 42 height 17
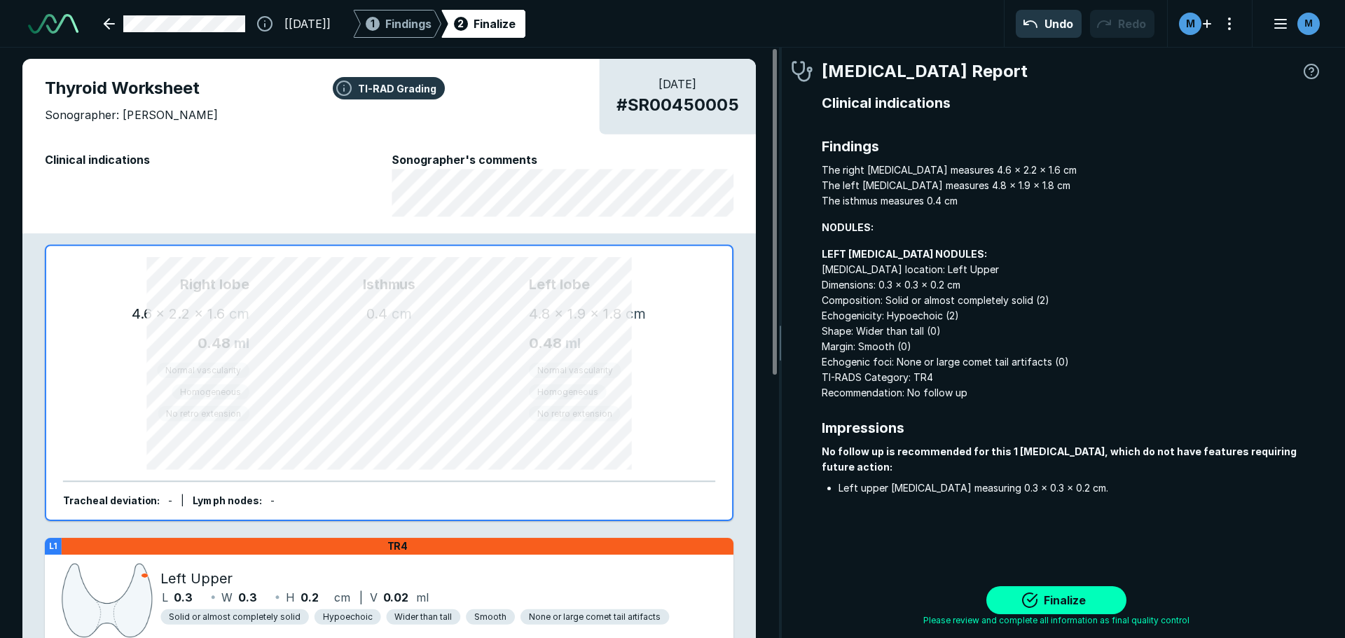
scroll to position [4376, 4170]
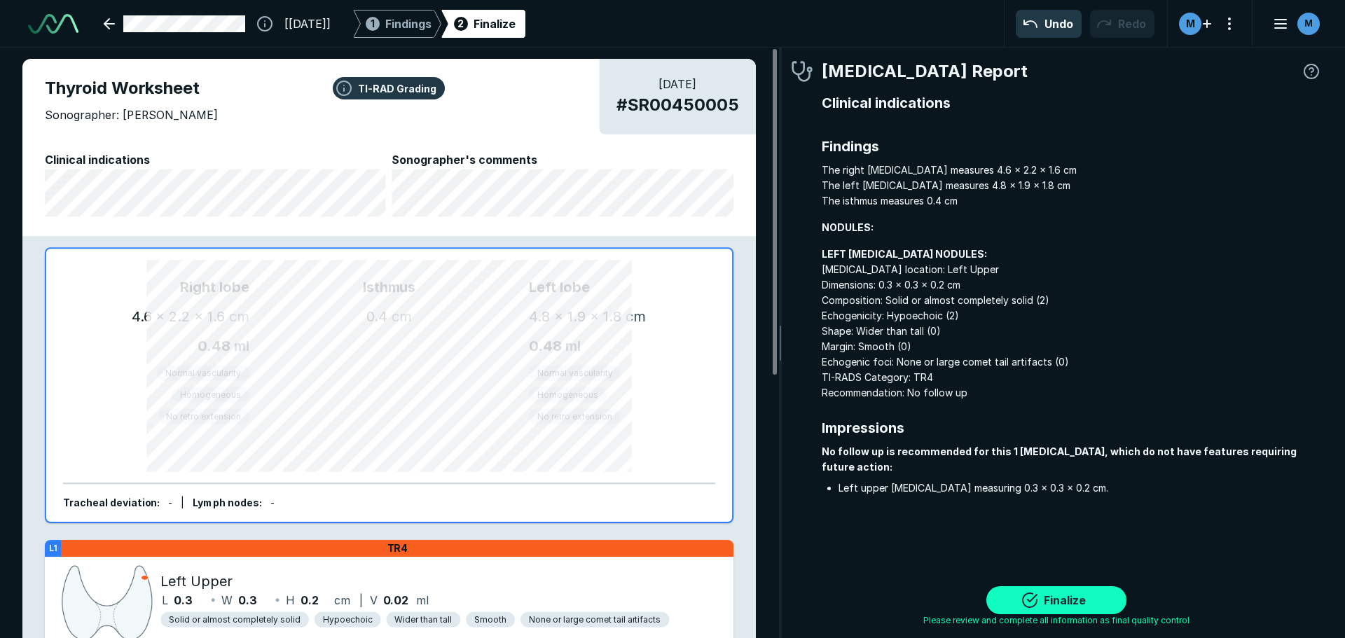
click at [1043, 589] on button "Finalize" at bounding box center [1056, 600] width 140 height 28
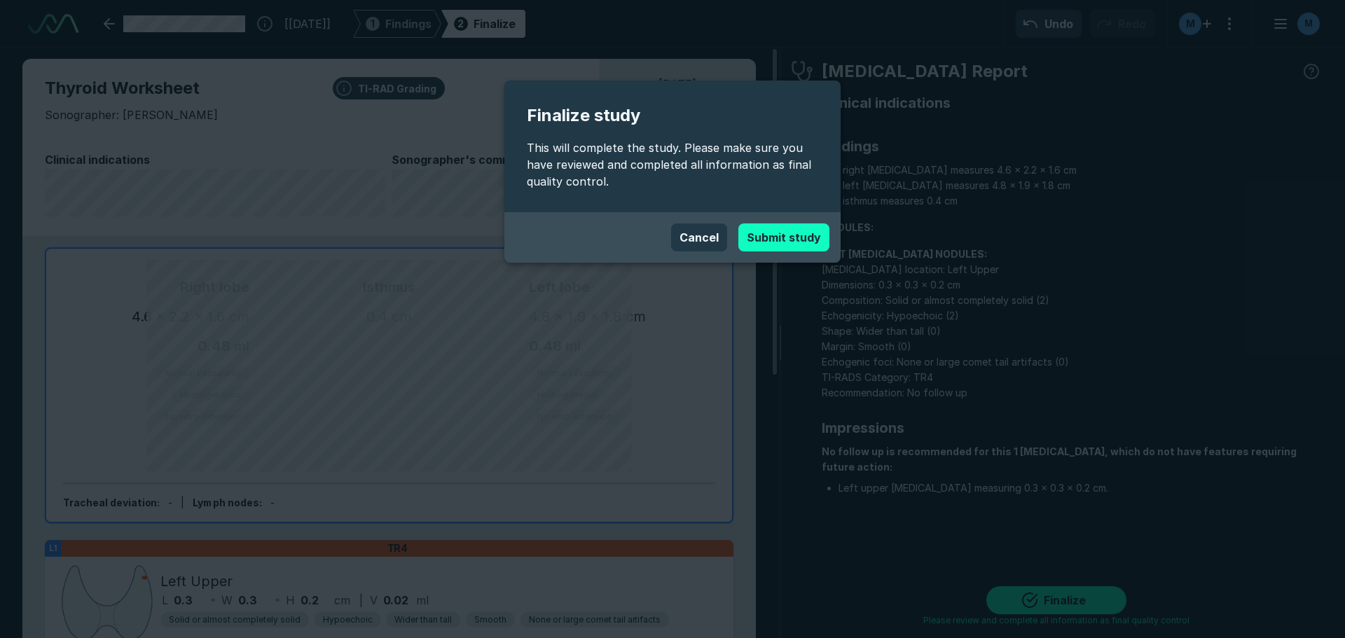
click at [819, 244] on button "Submit study" at bounding box center [783, 237] width 91 height 28
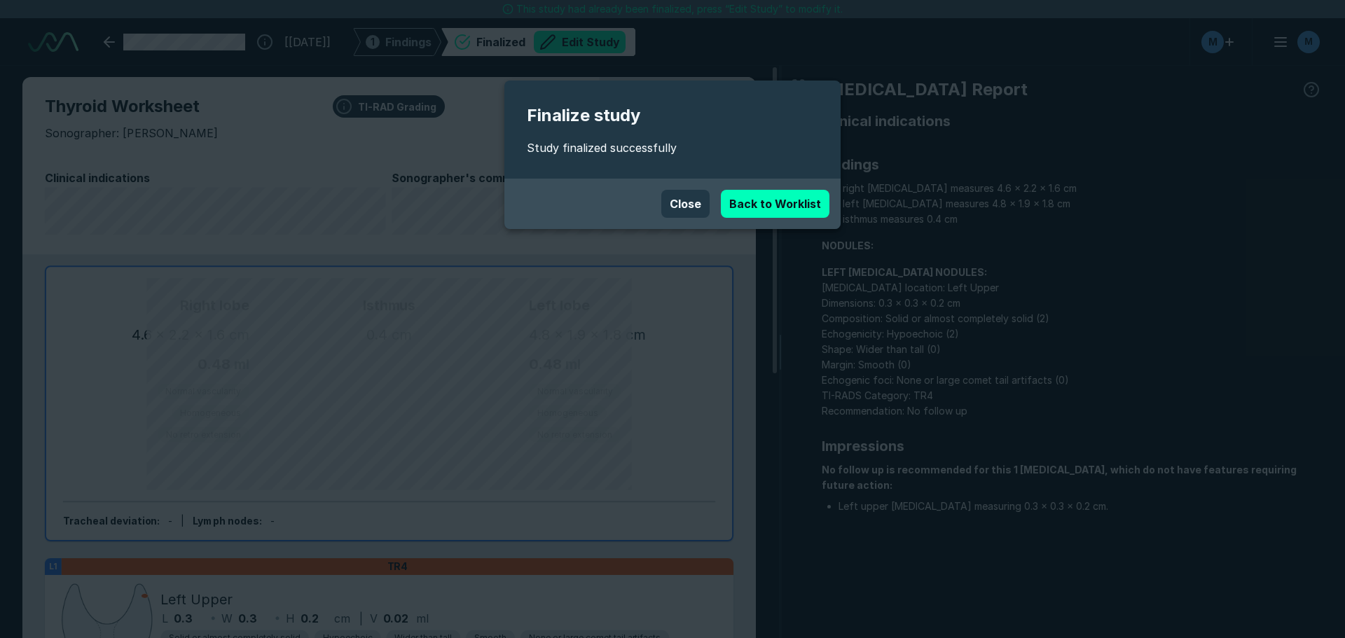
scroll to position [4345, 7851]
click at [753, 207] on link "Back to Worklist" at bounding box center [775, 204] width 109 height 28
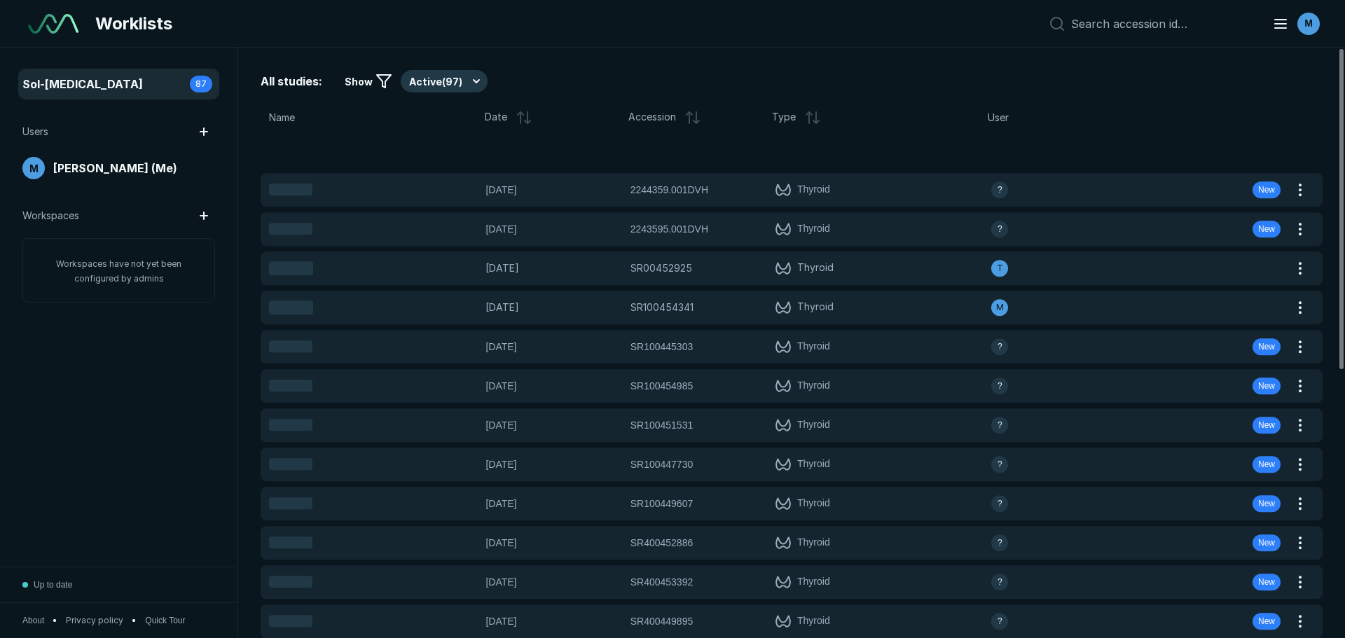
scroll to position [4203, 6555]
